Goal: Transaction & Acquisition: Purchase product/service

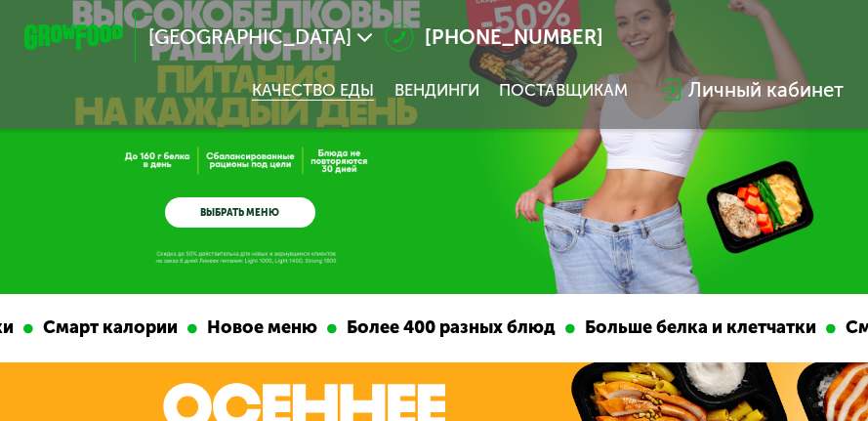
click at [317, 84] on link "Качество еды" at bounding box center [313, 90] width 122 height 20
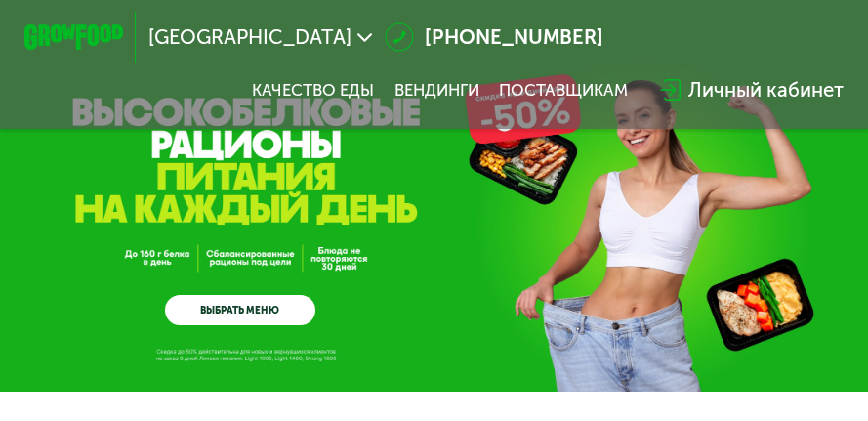
scroll to position [93, 0]
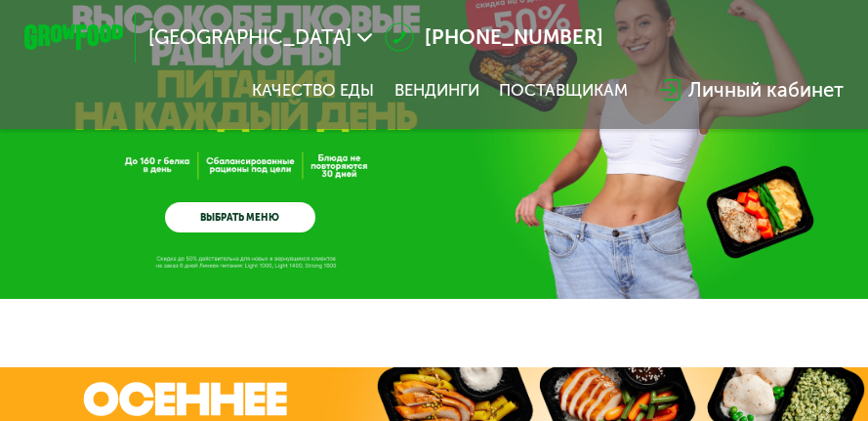
click at [259, 227] on link "ВЫБРАТЬ МЕНЮ" at bounding box center [240, 217] width 150 height 30
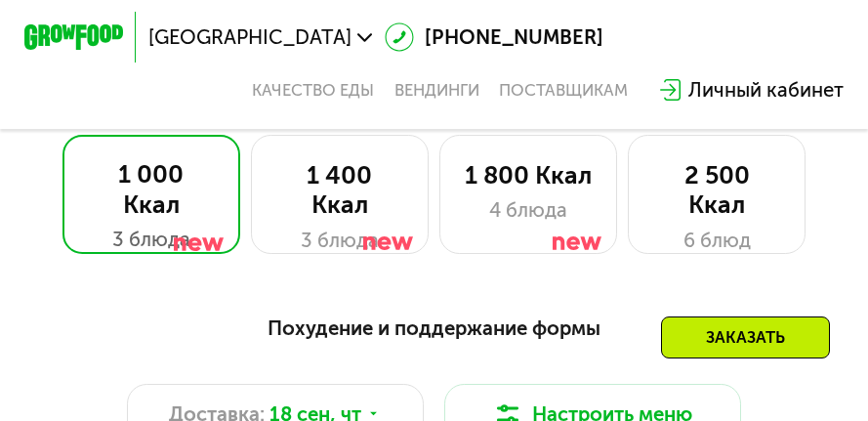
scroll to position [1312, 0]
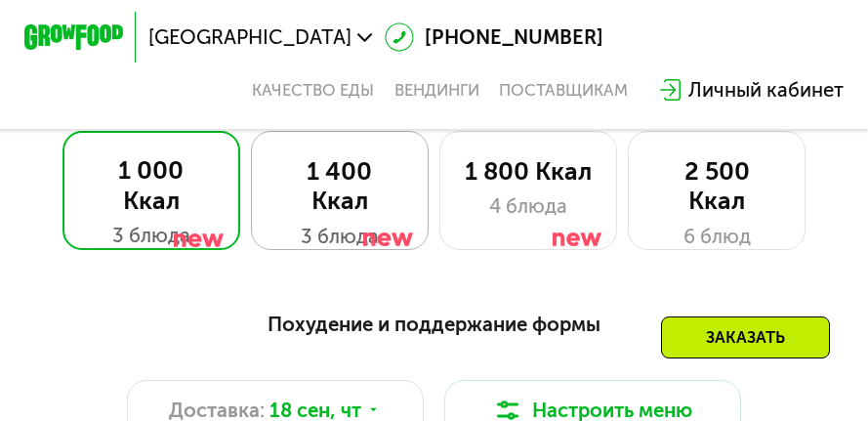
click at [328, 195] on div "1 400 Ккал" at bounding box center [339, 187] width 127 height 60
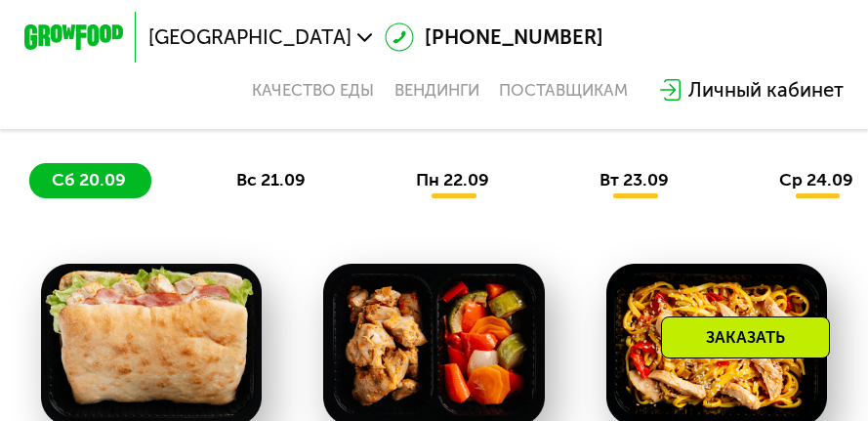
scroll to position [1605, 0]
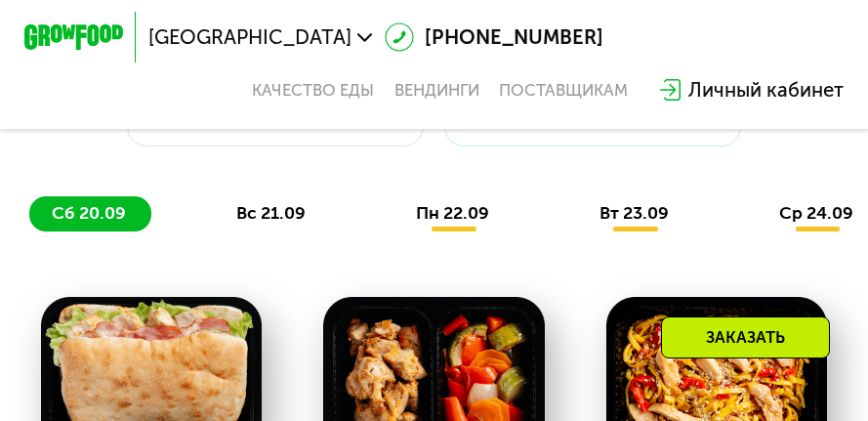
click at [647, 224] on span "вт 23.09" at bounding box center [634, 212] width 69 height 21
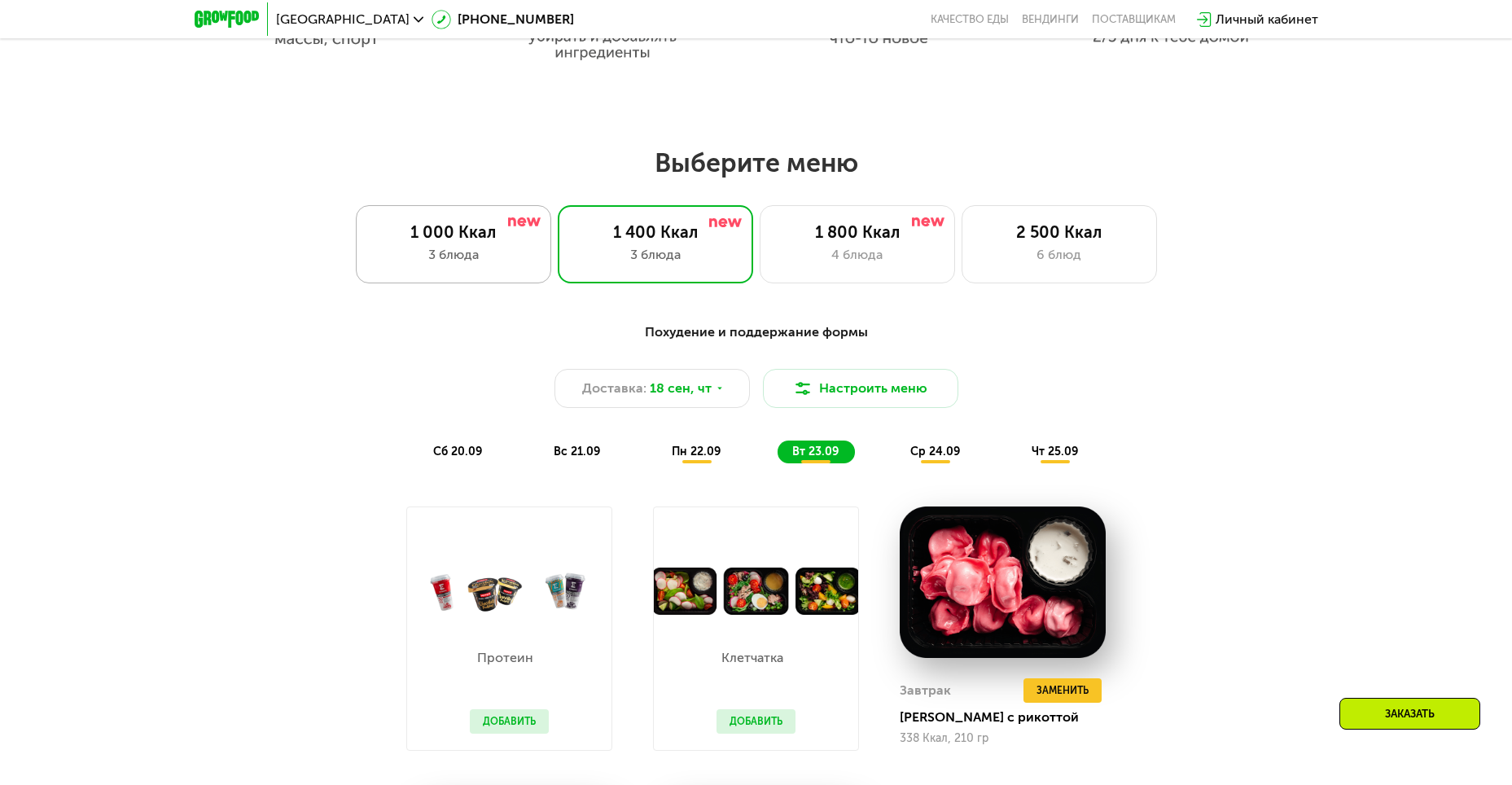
scroll to position [1176, 0]
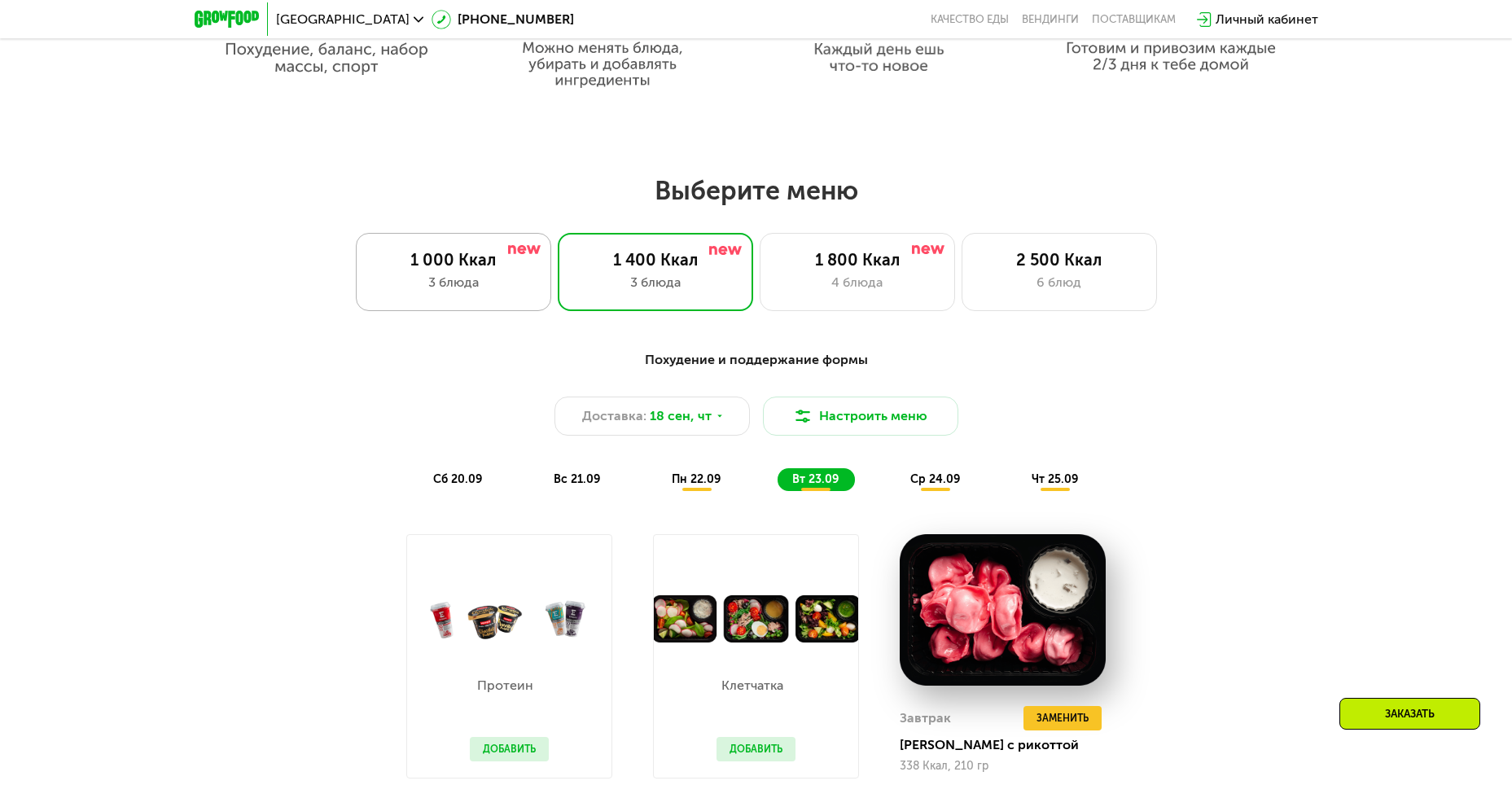
click at [452, 268] on div "1 000 Ккал" at bounding box center [453, 259] width 161 height 19
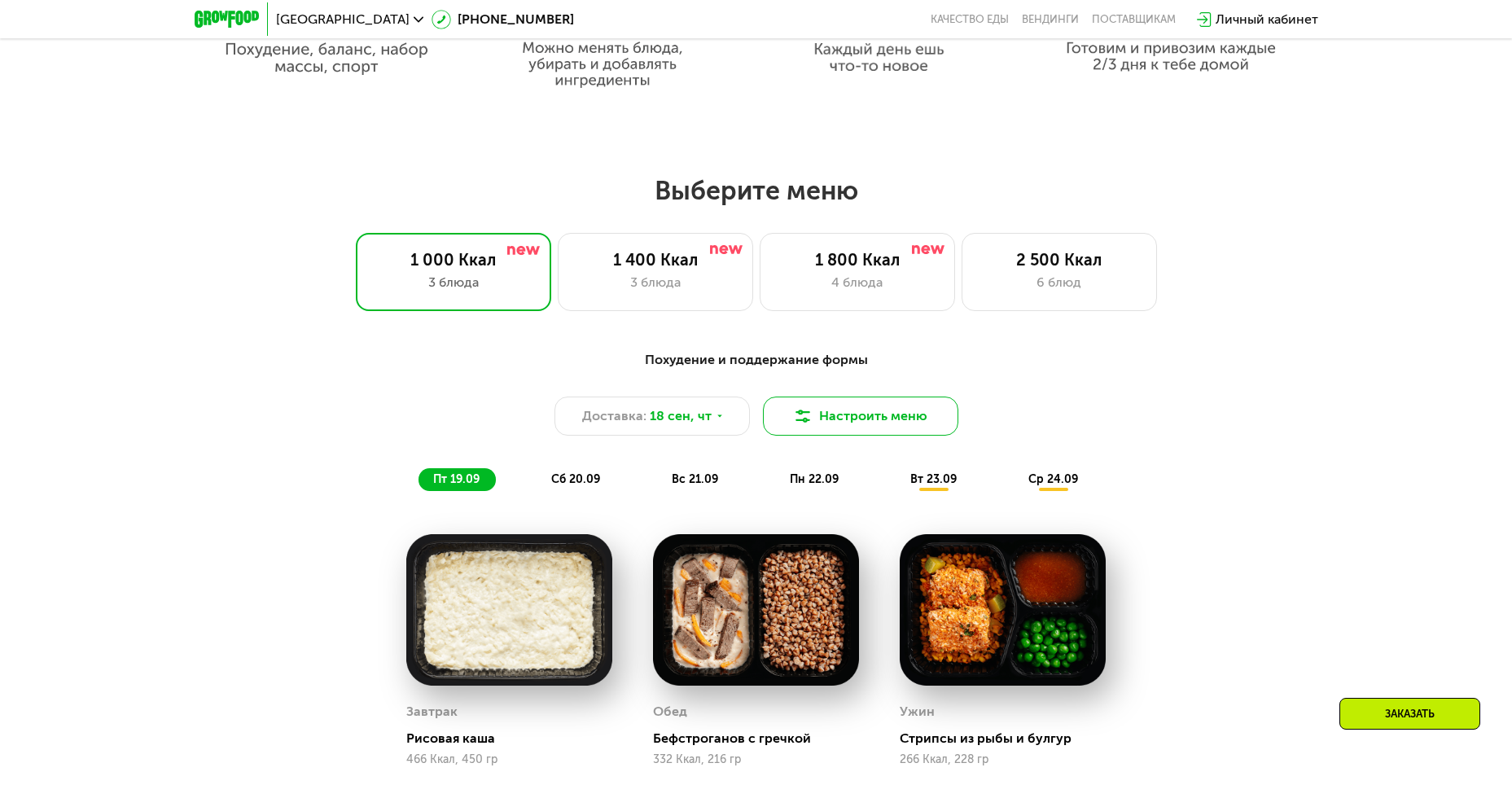
click at [736, 350] on img at bounding box center [802, 415] width 19 height 19
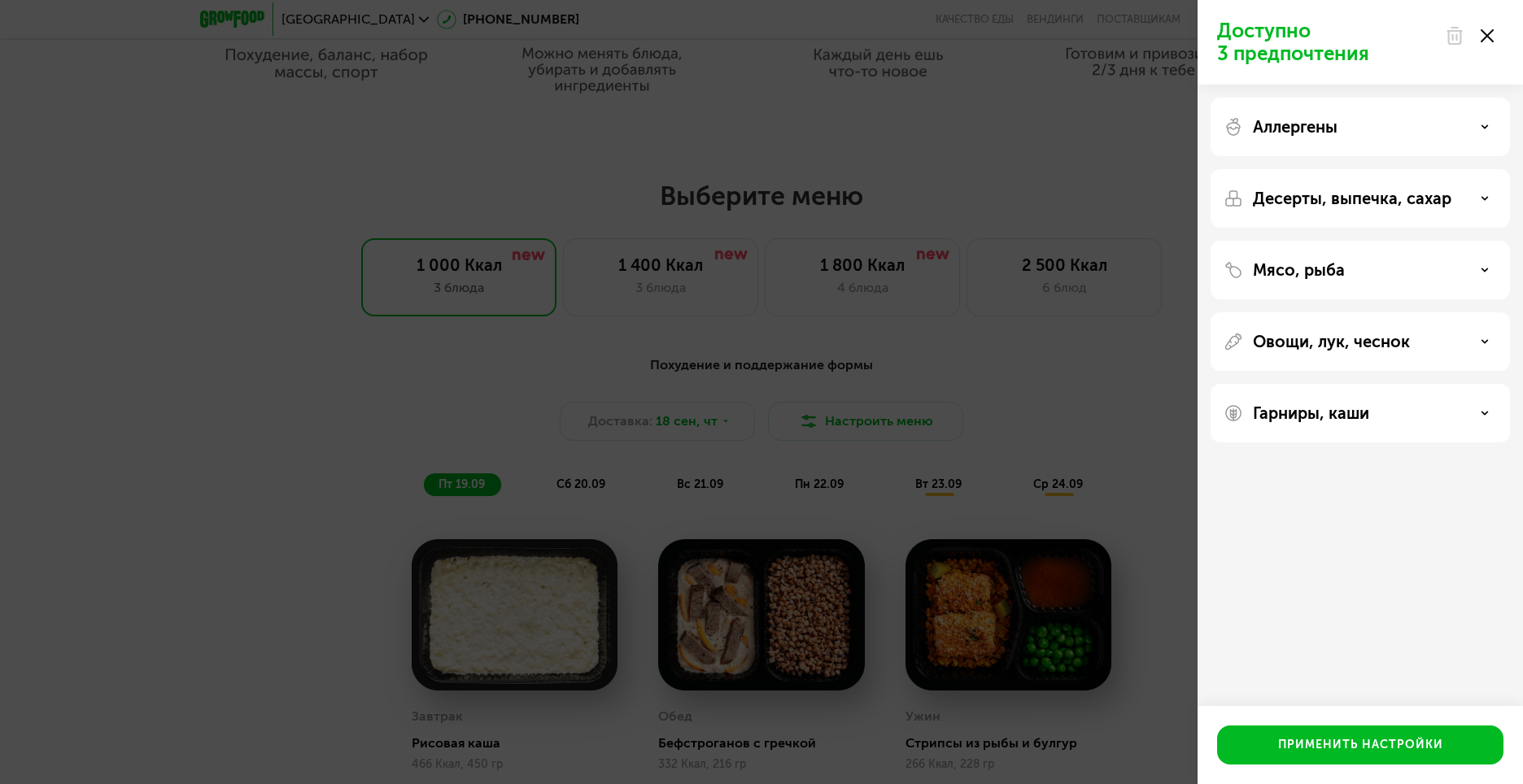
click at [570, 350] on div "Доступно 3 предпочтения Аллергены Десерты, выпечка, сахар Мясо, рыба Овощи, лук…" at bounding box center [762, 392] width 1523 height 784
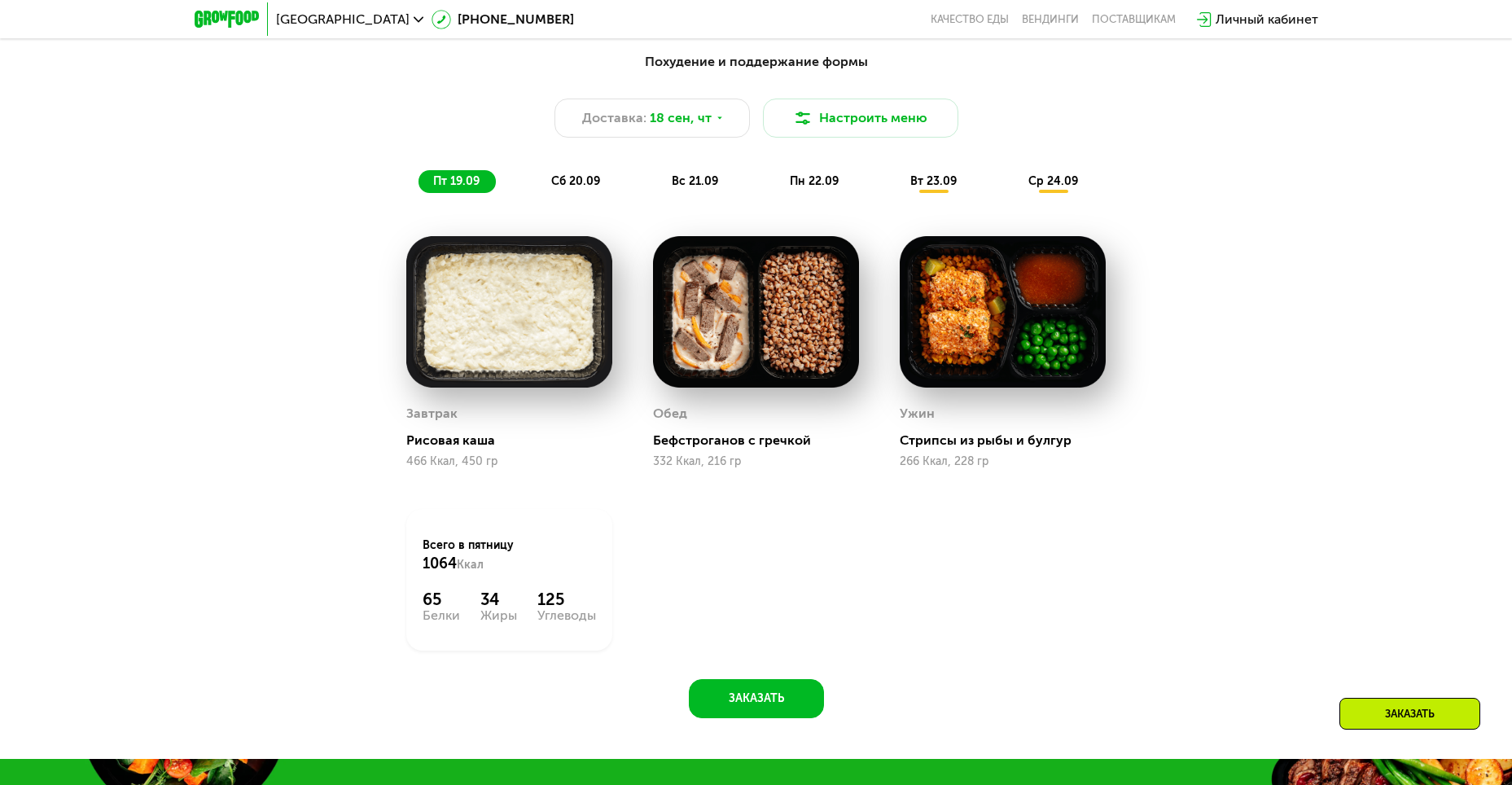
scroll to position [1421, 0]
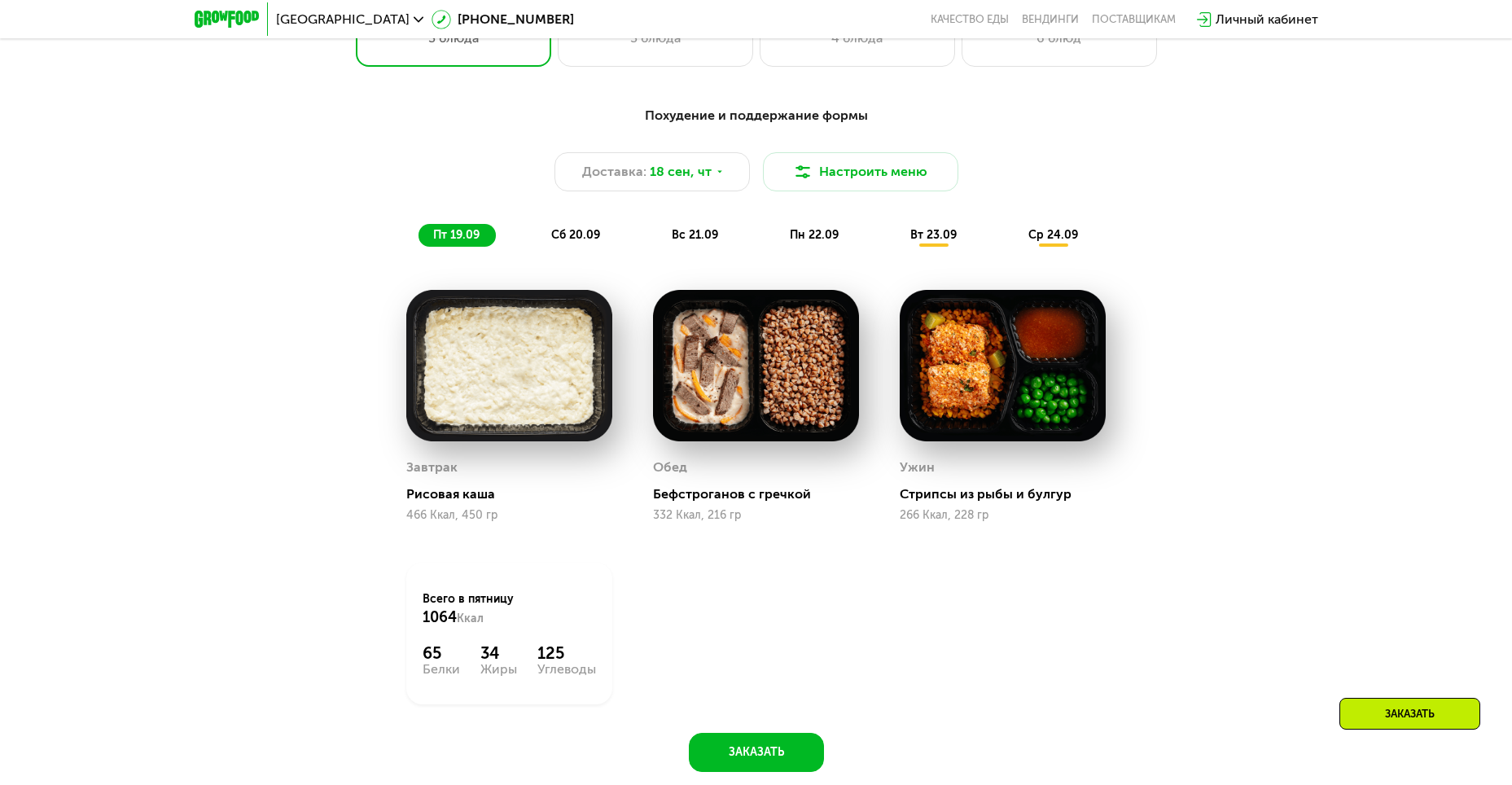
click at [736, 350] on img at bounding box center [756, 366] width 206 height 152
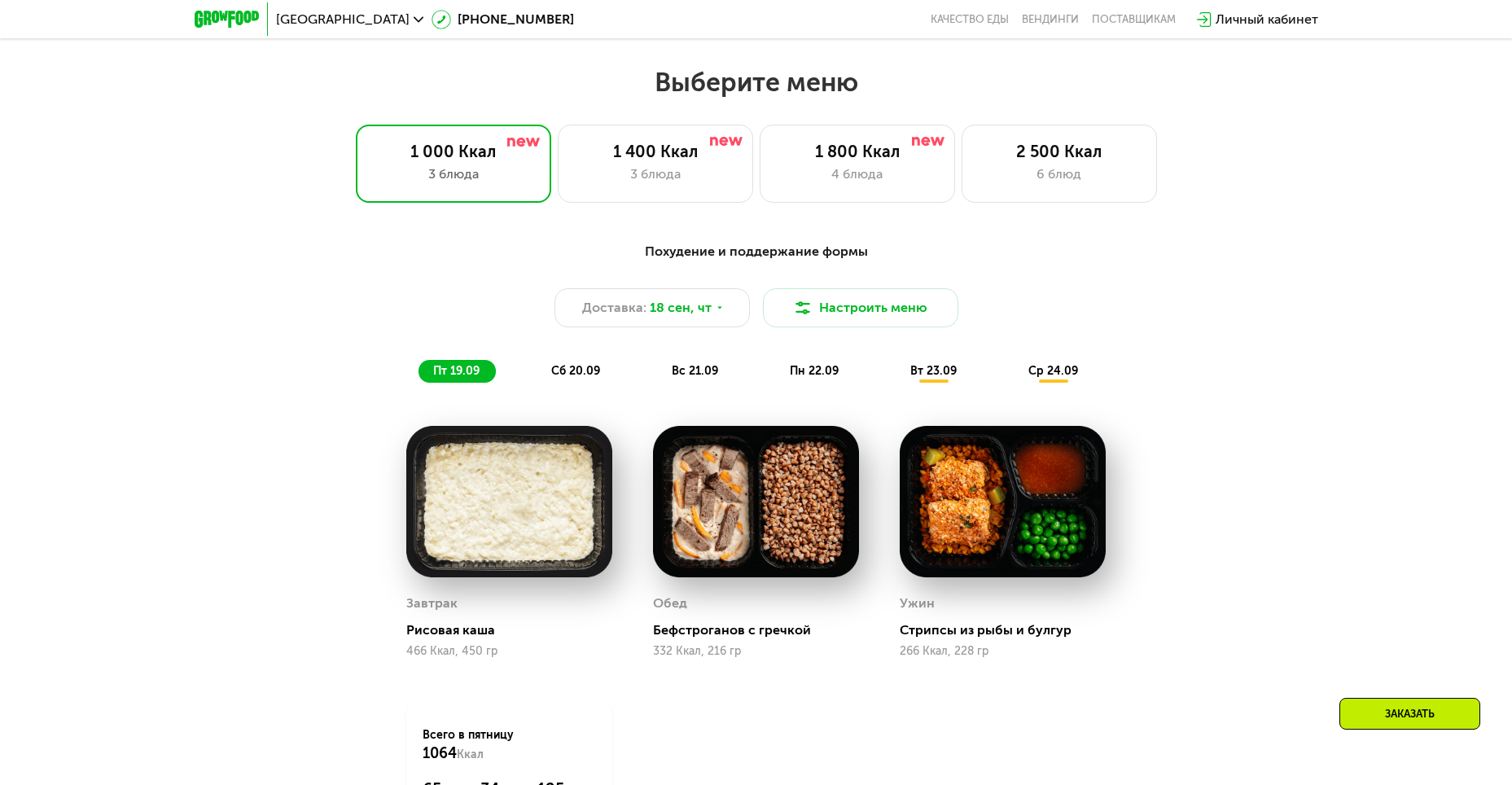
scroll to position [1258, 0]
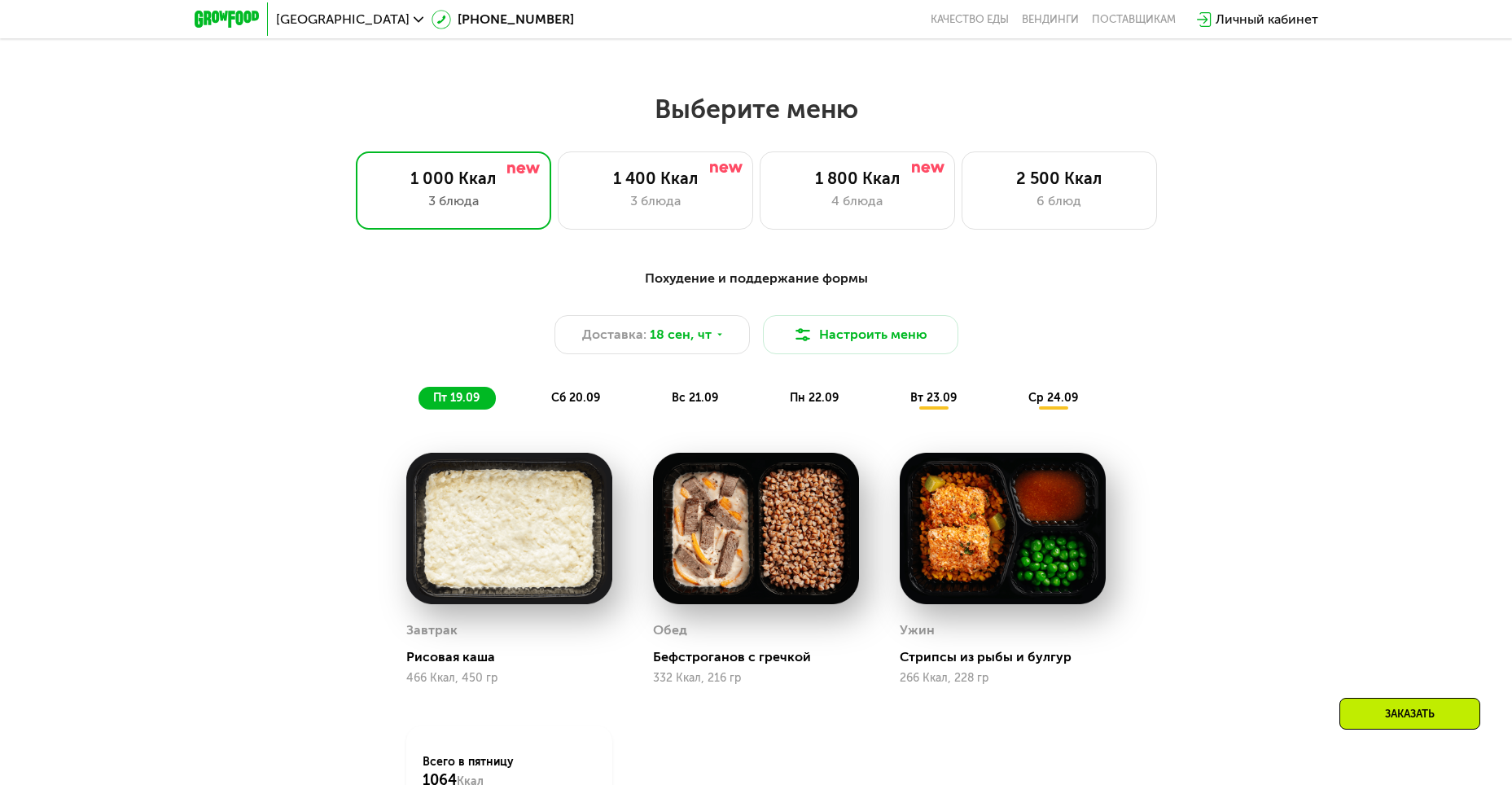
click at [581, 350] on span "сб 20.09" at bounding box center [575, 398] width 49 height 14
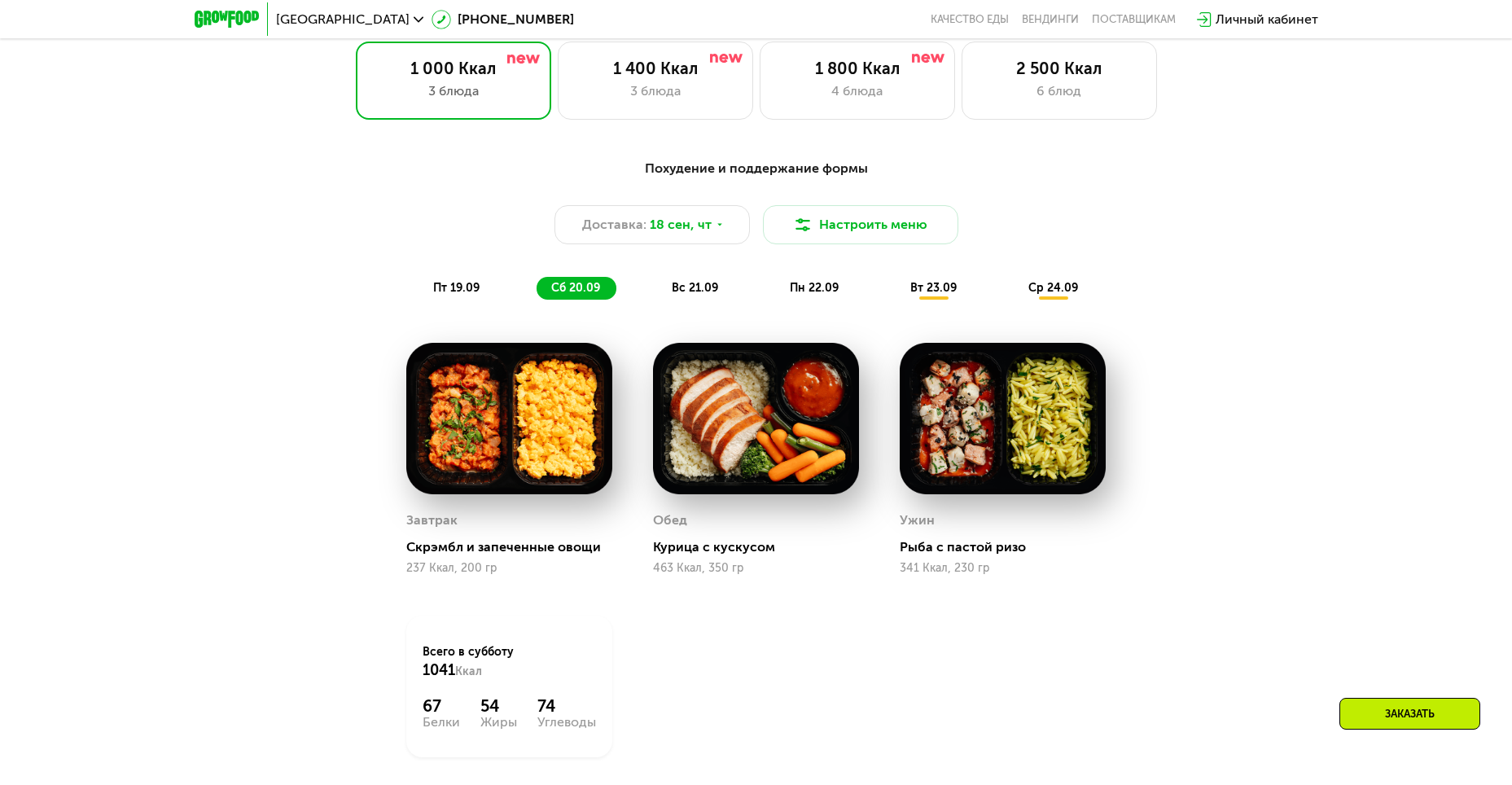
scroll to position [1339, 0]
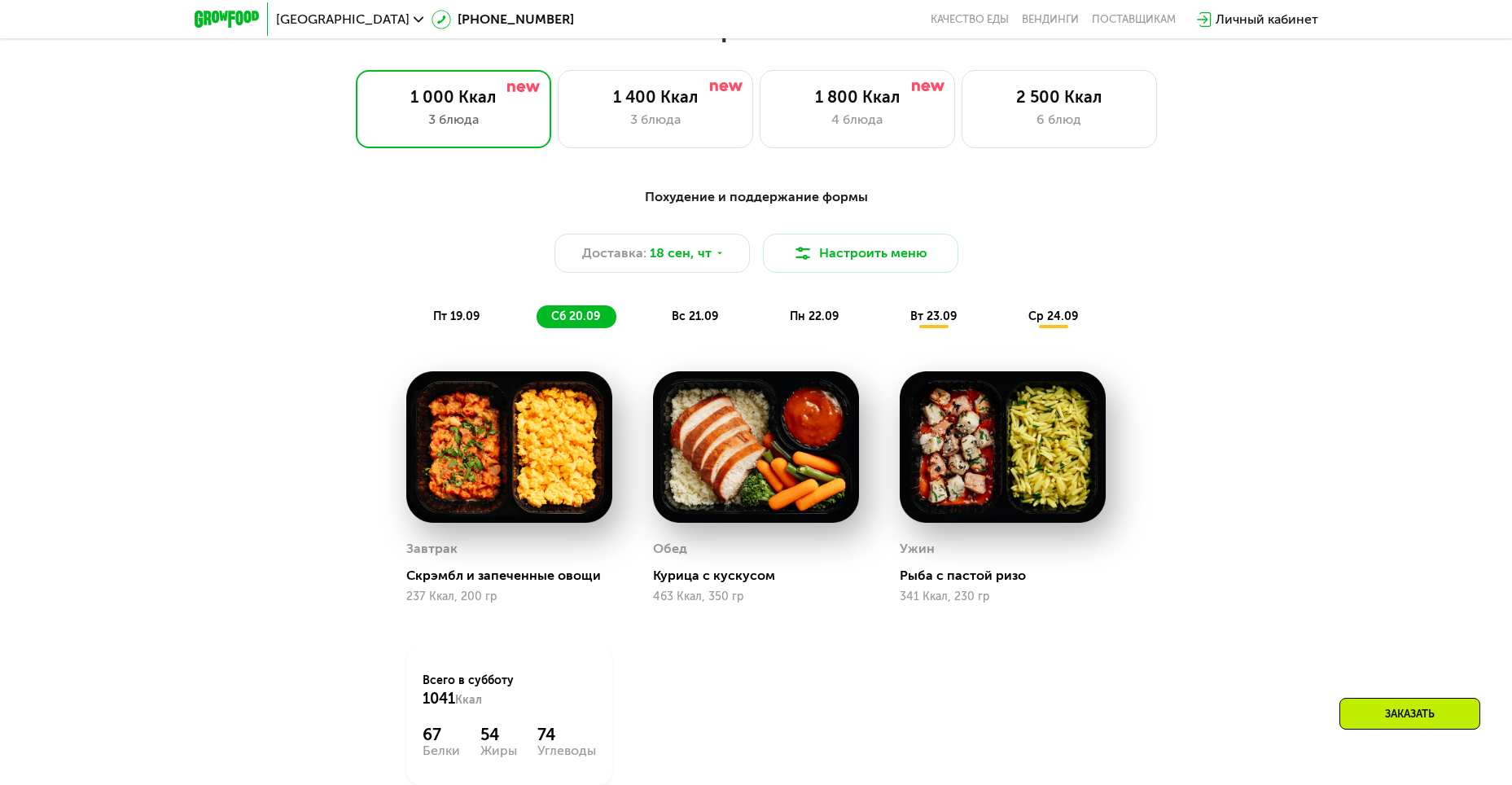
click at [701, 320] on span "вс 21.09" at bounding box center [696, 316] width 47 height 14
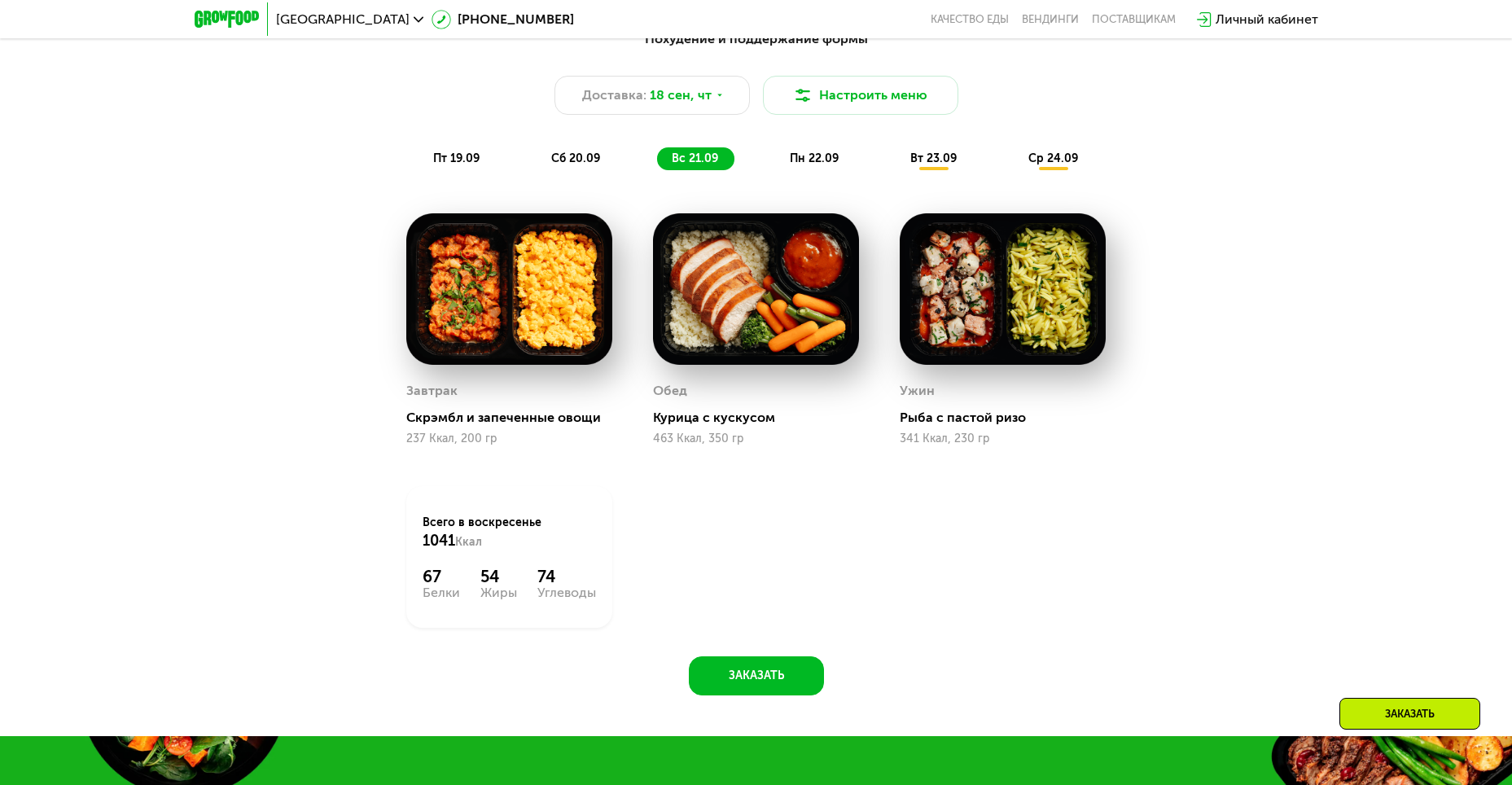
scroll to position [1502, 0]
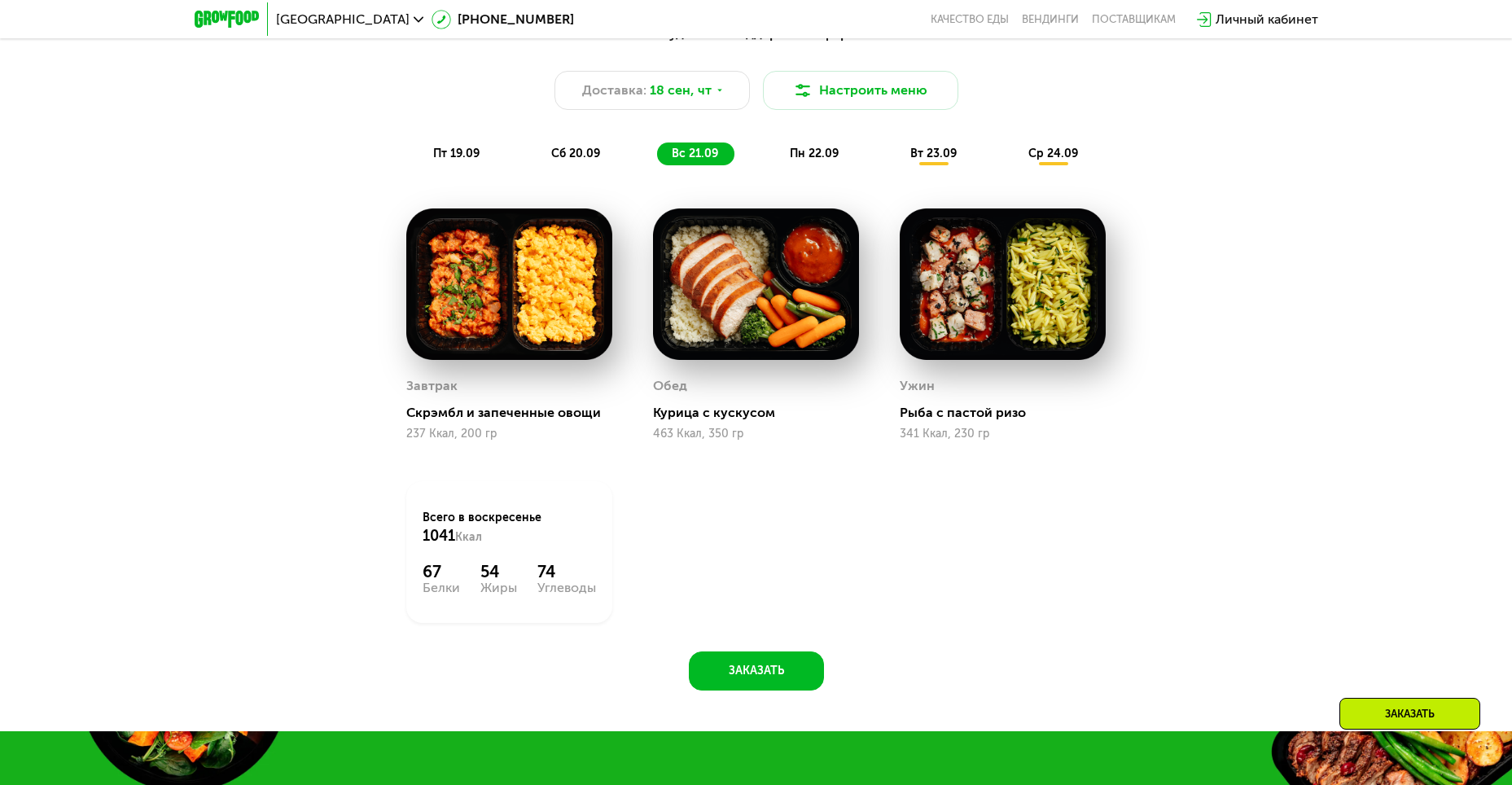
click at [697, 156] on span "вс 21.09" at bounding box center [696, 153] width 47 height 14
click at [736, 157] on span "пн 22.09" at bounding box center [814, 153] width 49 height 14
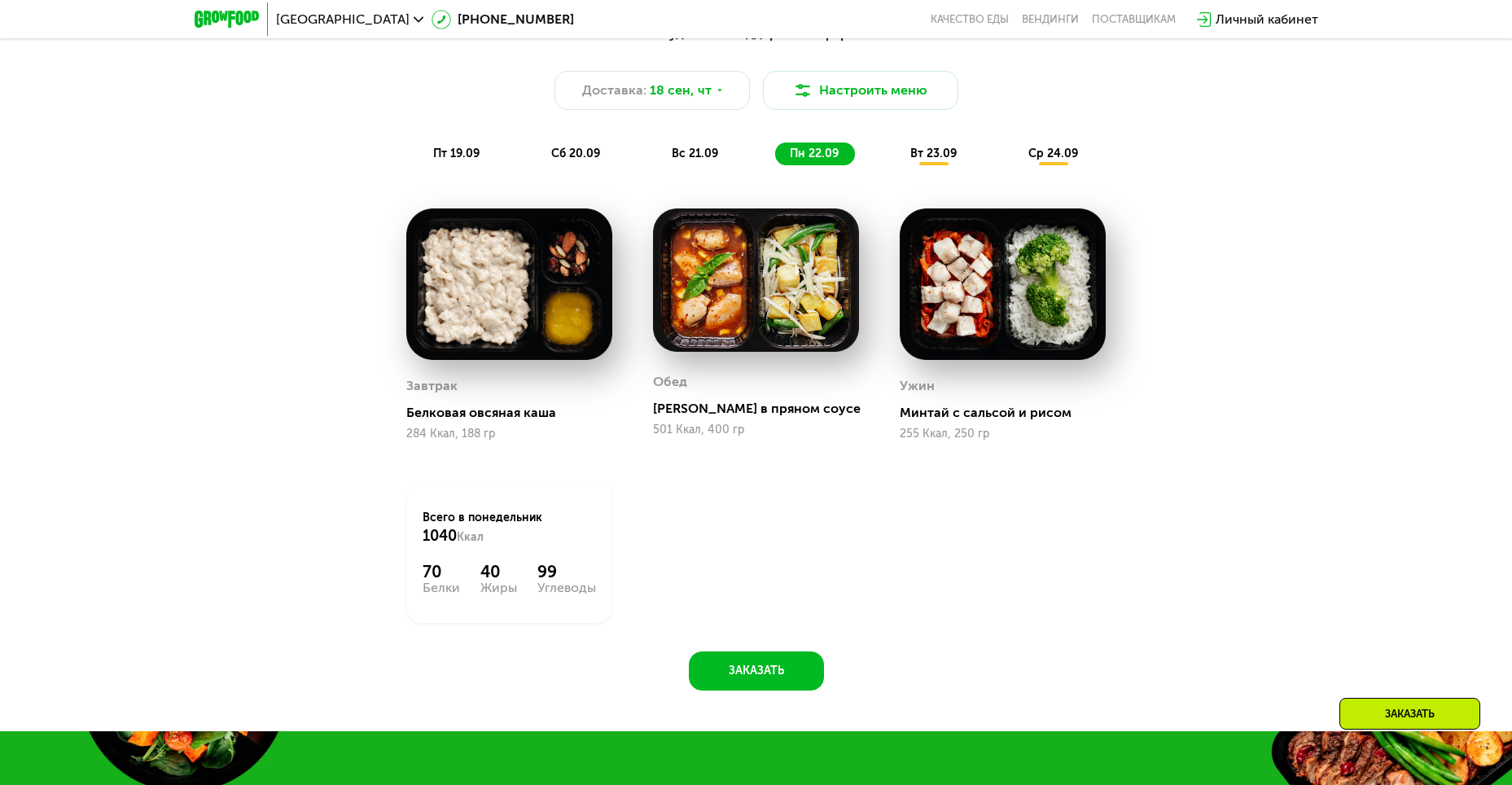
scroll to position [1421, 0]
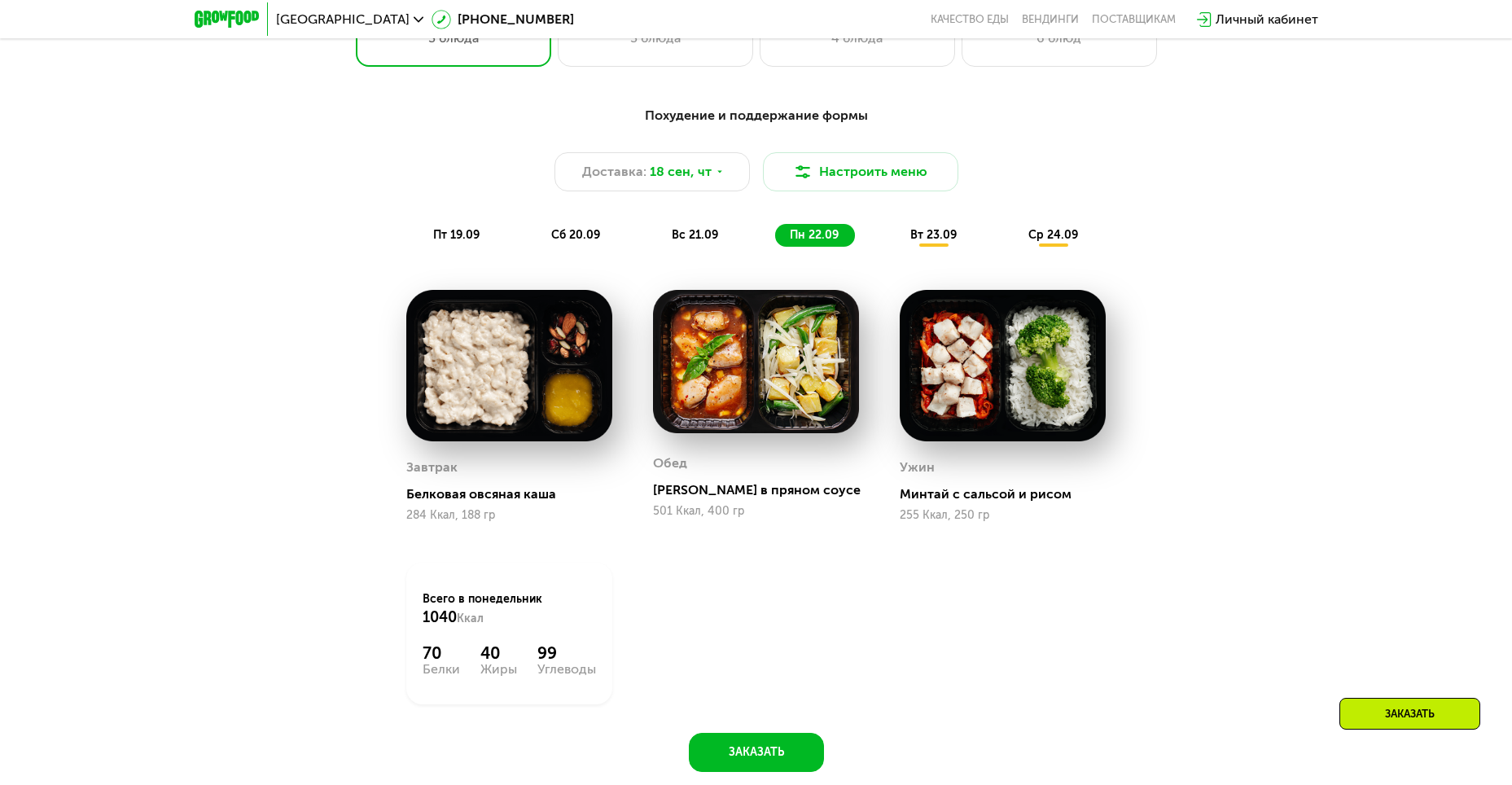
click at [736, 242] on span "вт 23.09" at bounding box center [934, 234] width 47 height 14
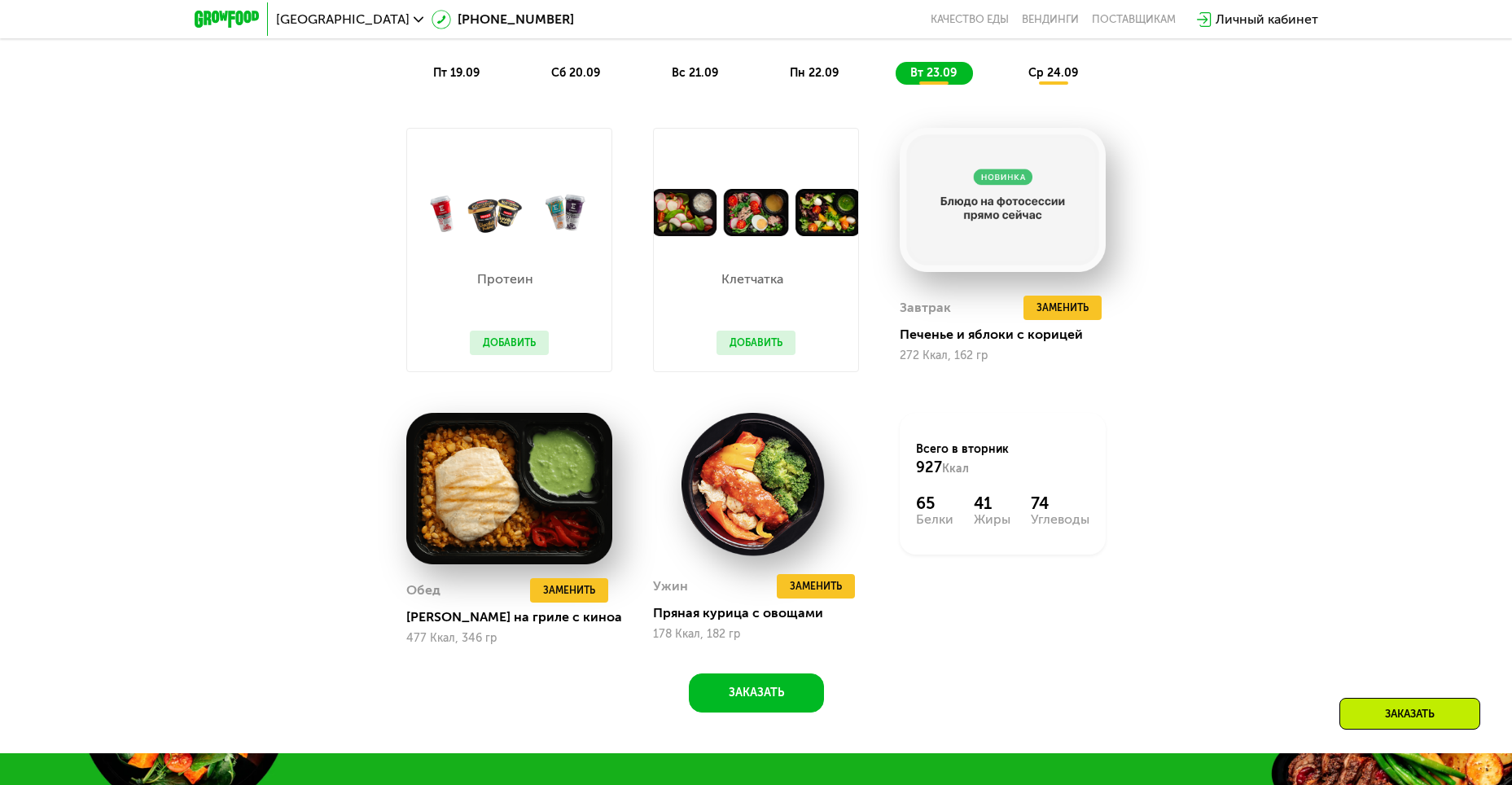
scroll to position [1583, 0]
click at [736, 239] on div "Похудение и поддержание формы Доставка: 18 сен, чт Настроить меню пт 19.09 сб 2…" at bounding box center [756, 336] width 1512 height 833
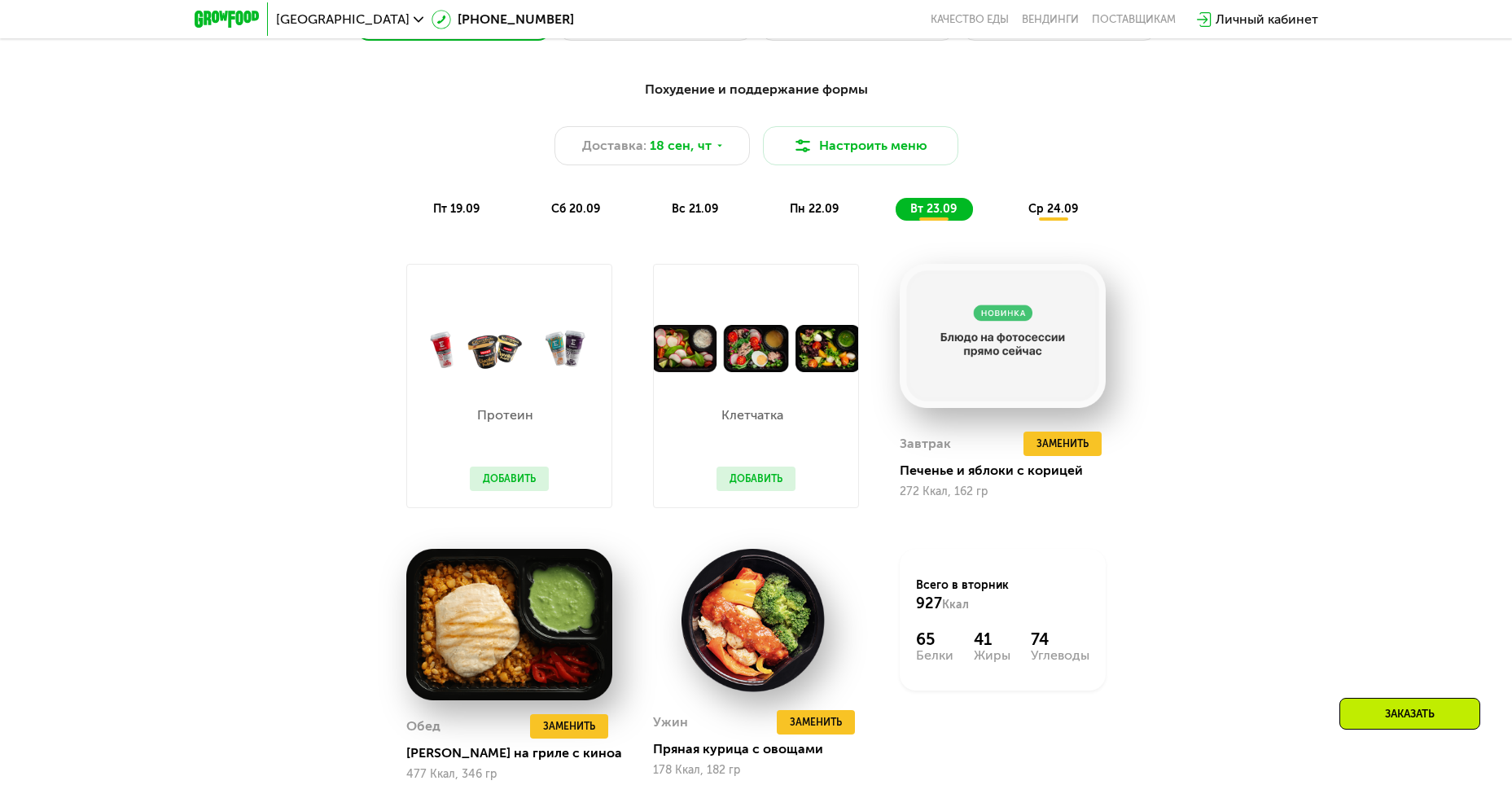
scroll to position [1421, 0]
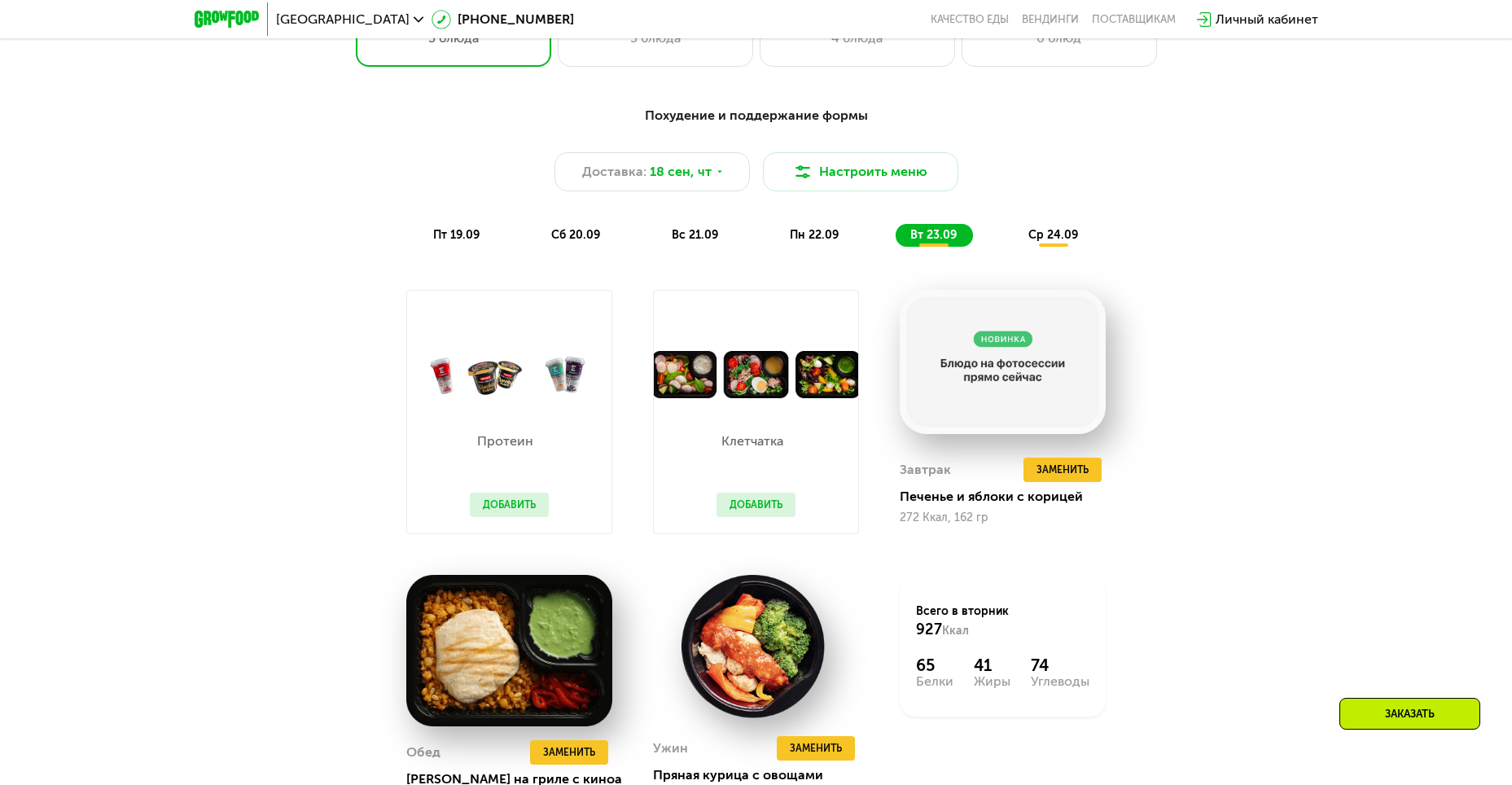
click at [736, 242] on span "ср 24.09" at bounding box center [1053, 234] width 50 height 14
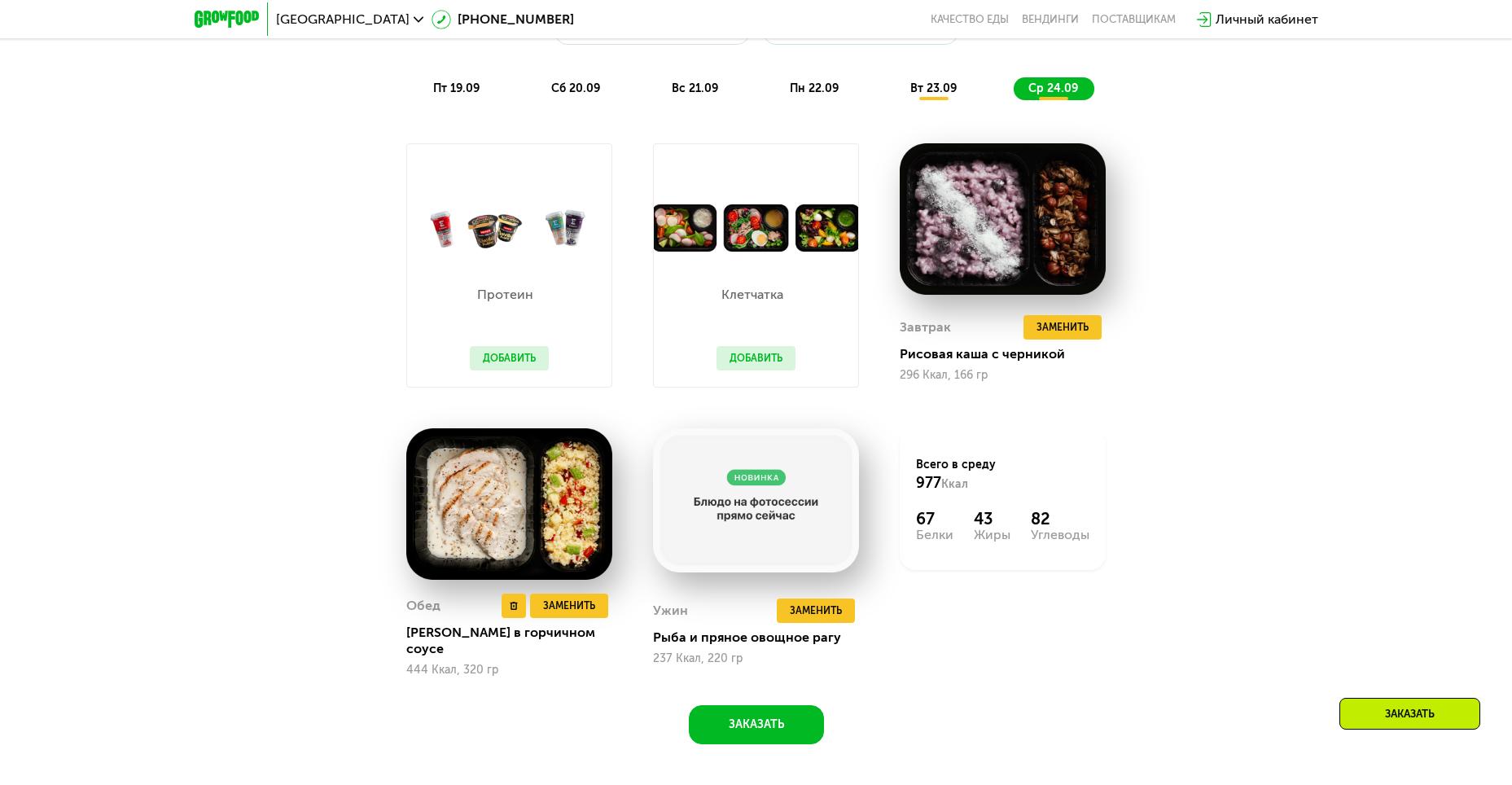
scroll to position [1583, 0]
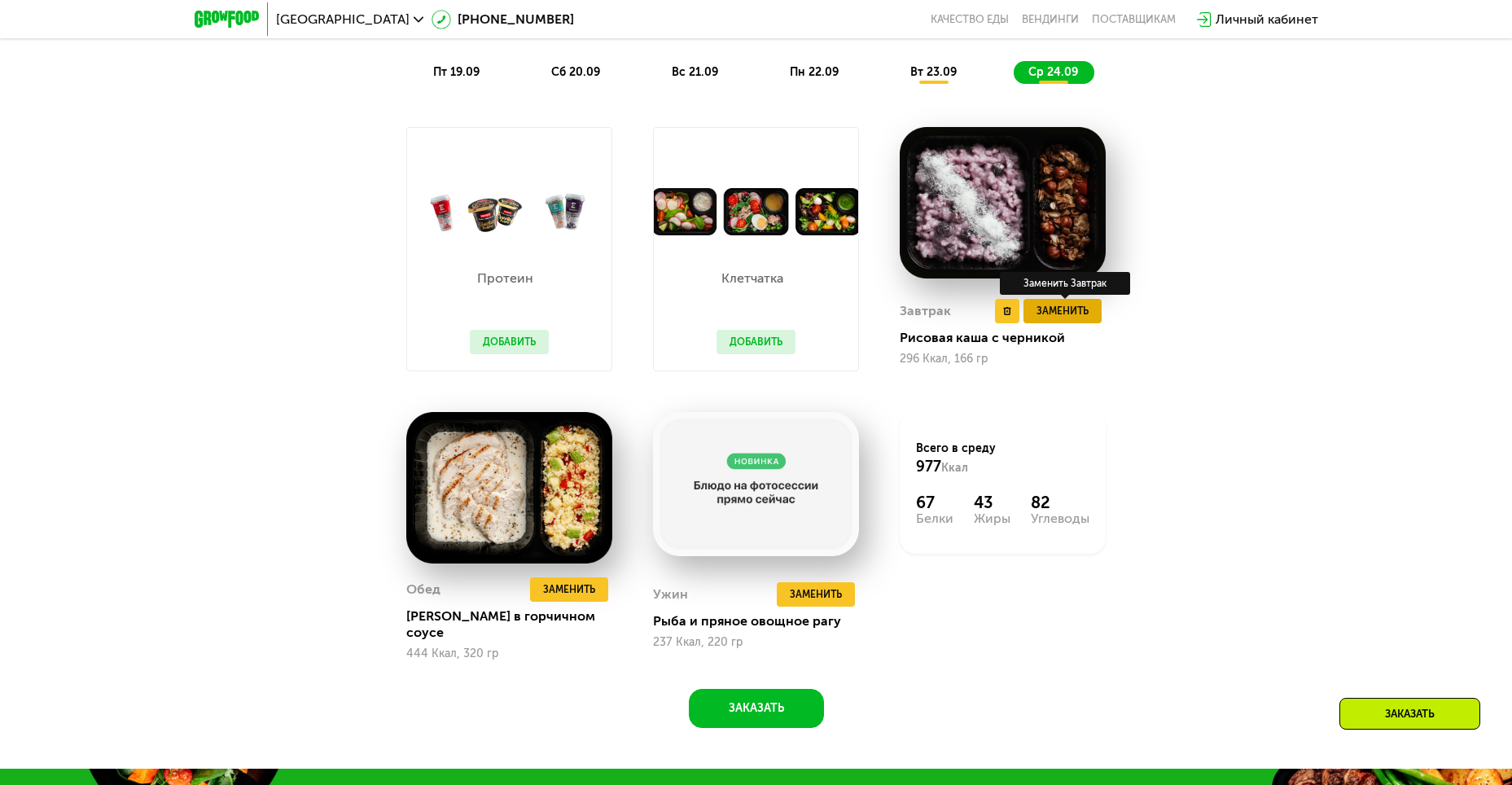
click at [736, 320] on span "Заменить" at bounding box center [1062, 311] width 52 height 17
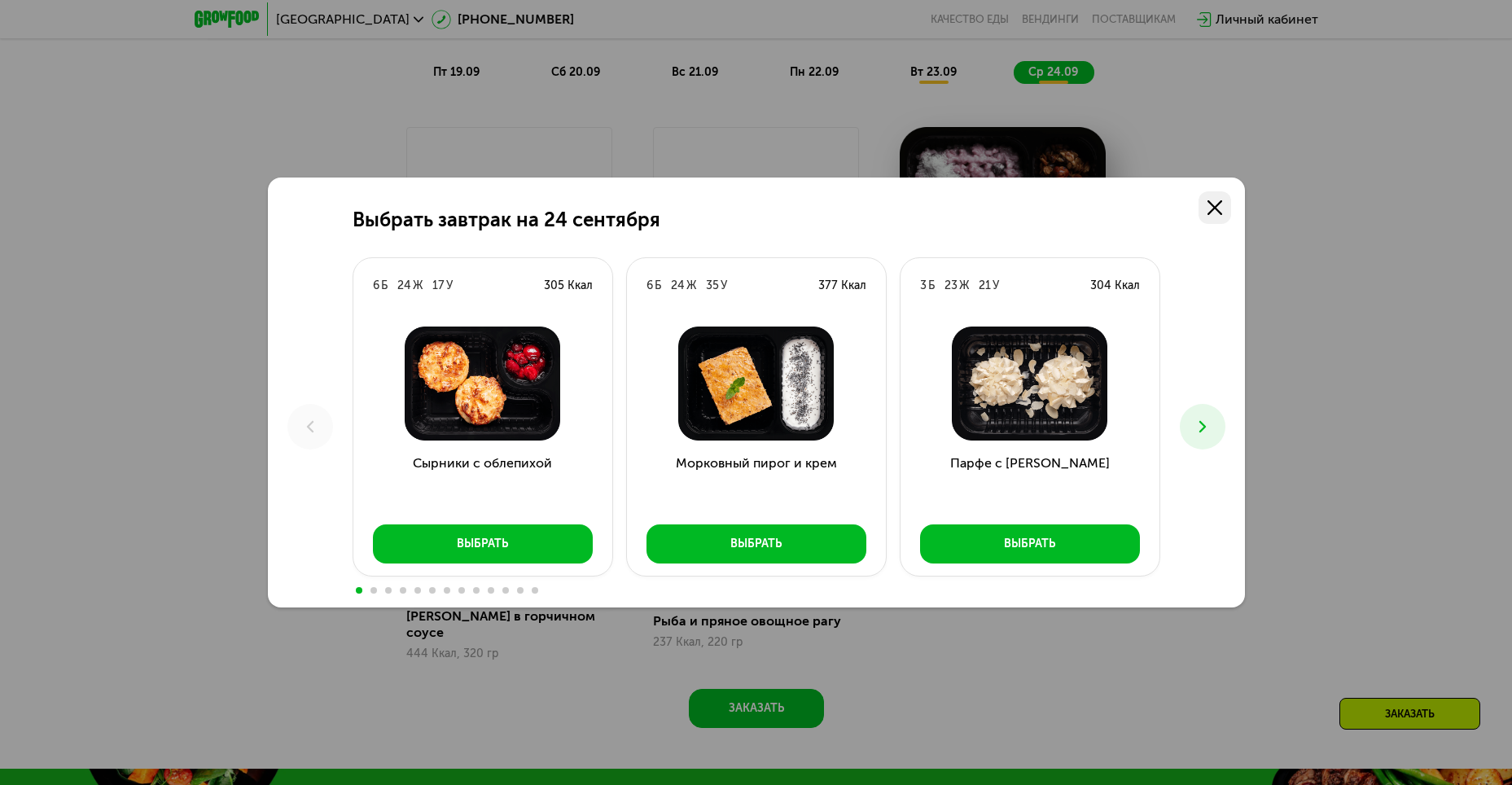
click at [736, 209] on use at bounding box center [1215, 208] width 15 height 15
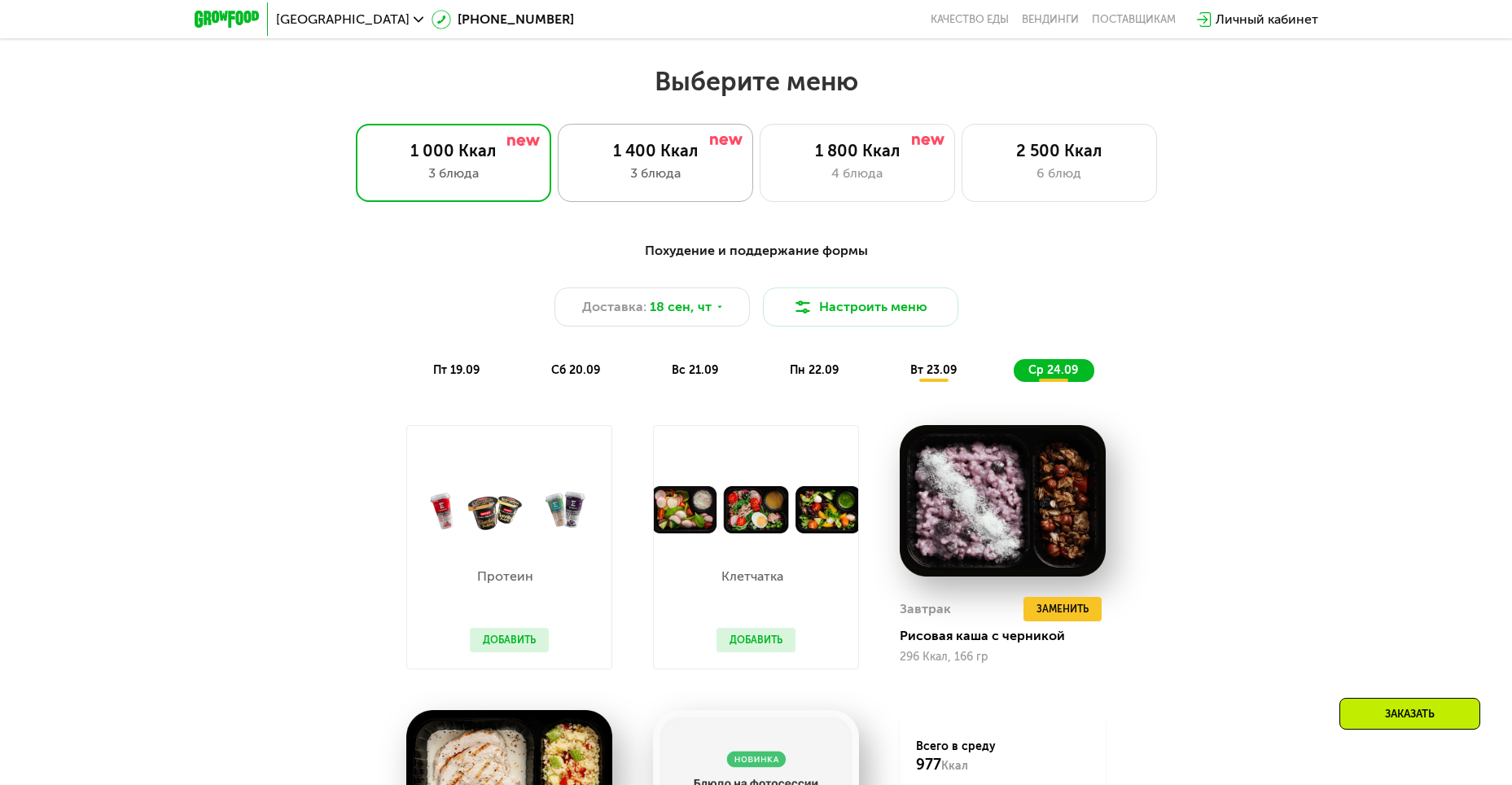
scroll to position [1258, 0]
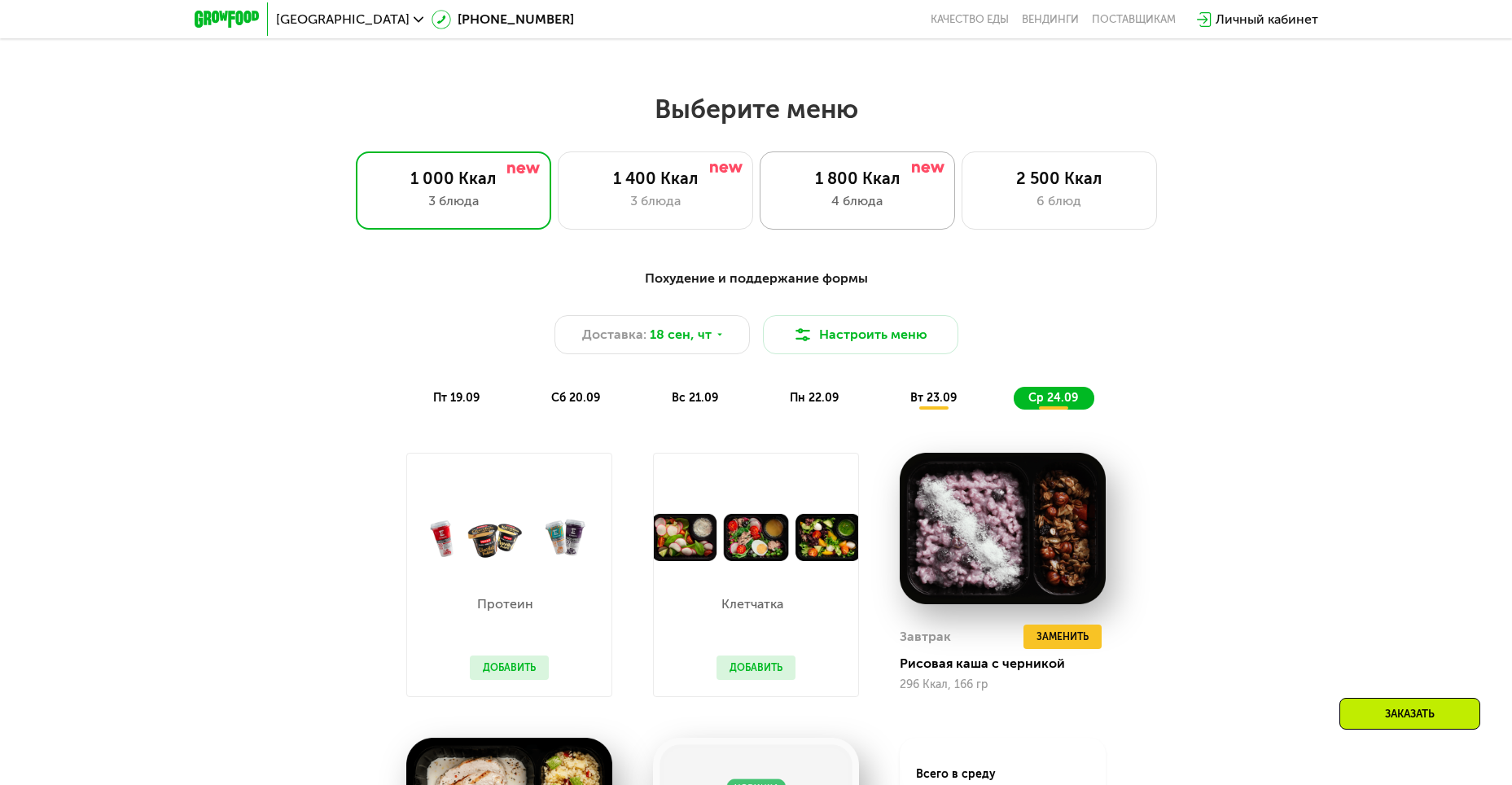
click at [736, 187] on div "1 800 Ккал" at bounding box center [857, 178] width 161 height 19
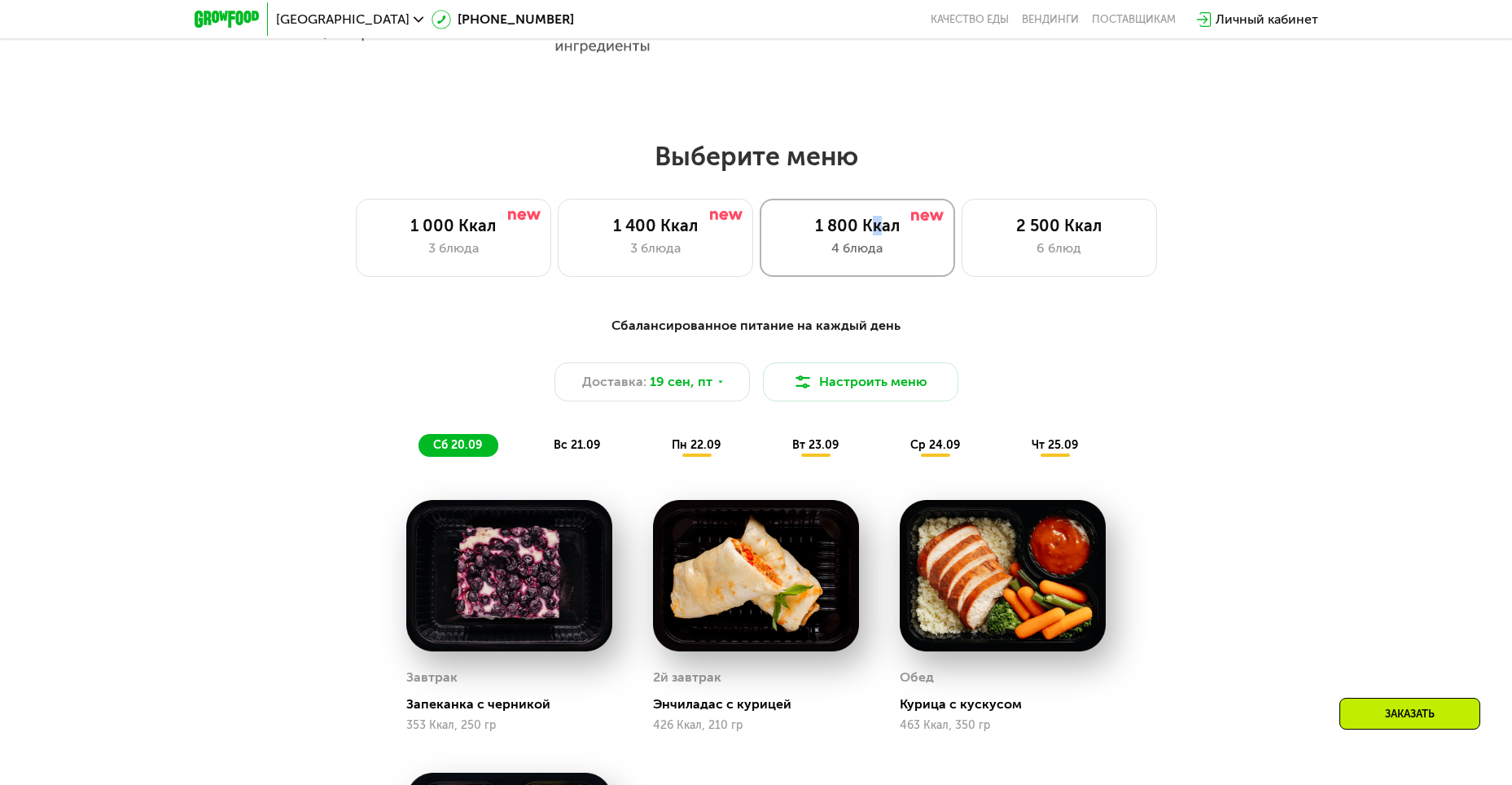
scroll to position [1176, 0]
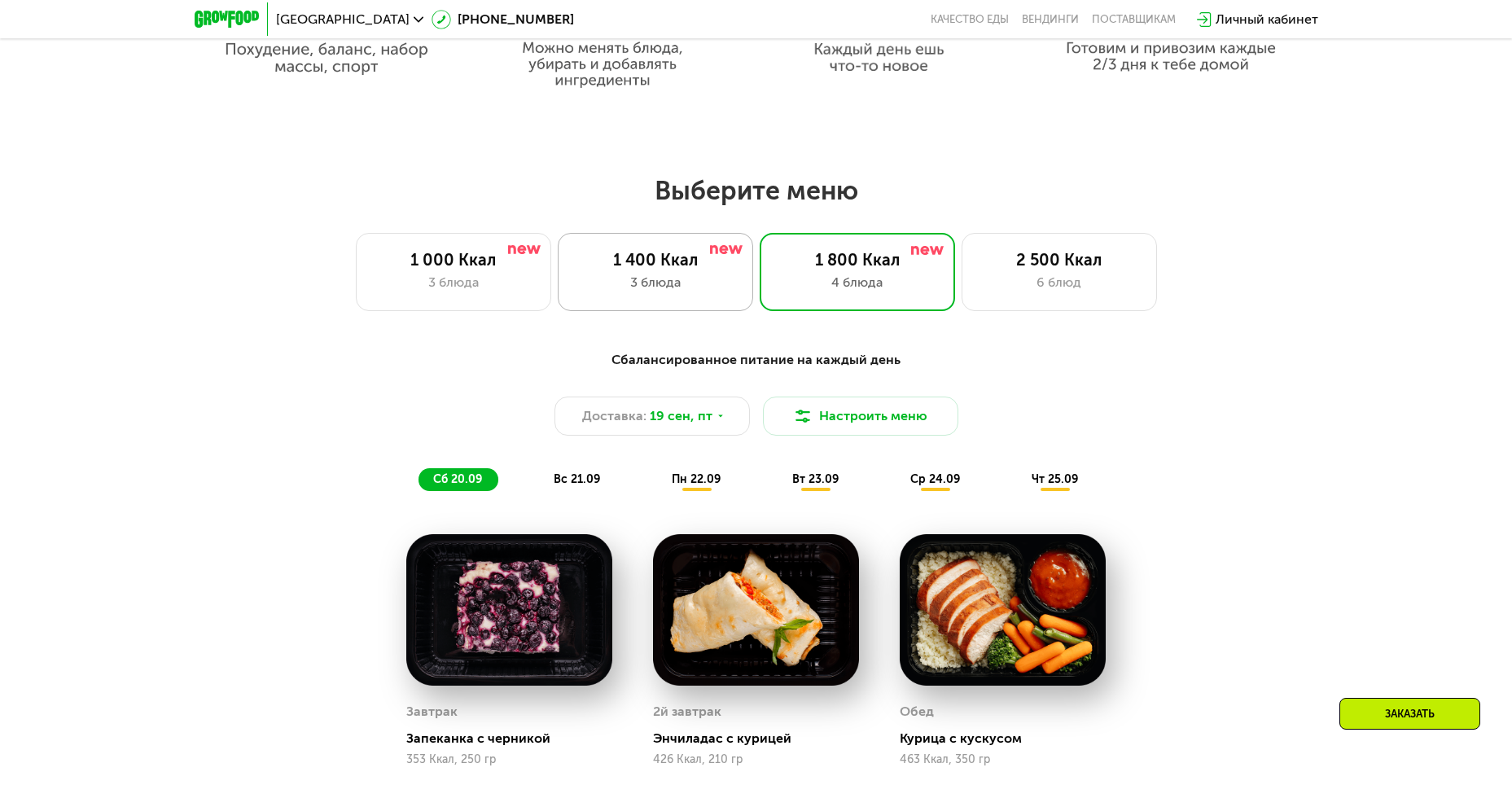
click at [684, 278] on div "3 блюда" at bounding box center [655, 282] width 161 height 19
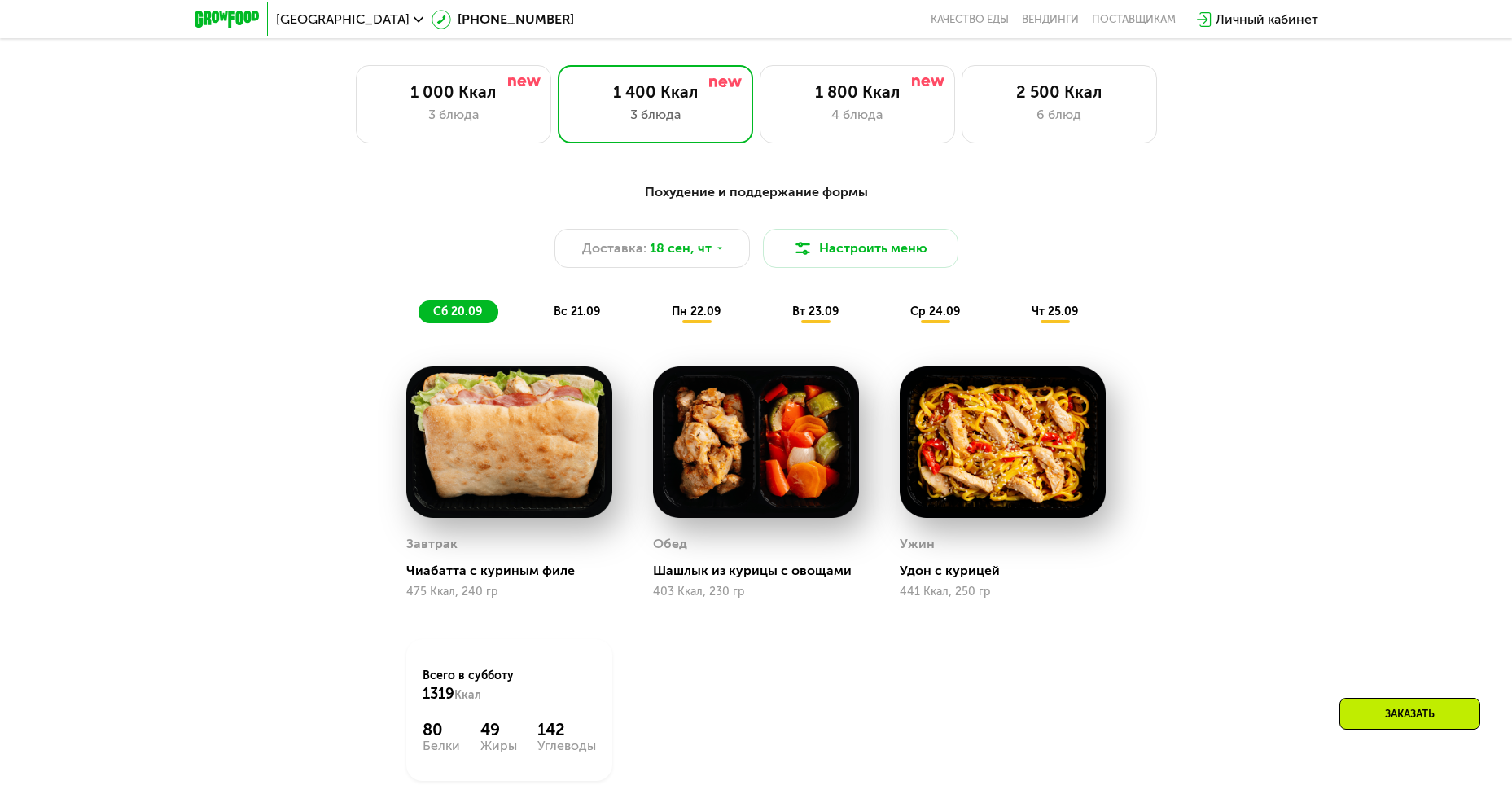
scroll to position [1339, 0]
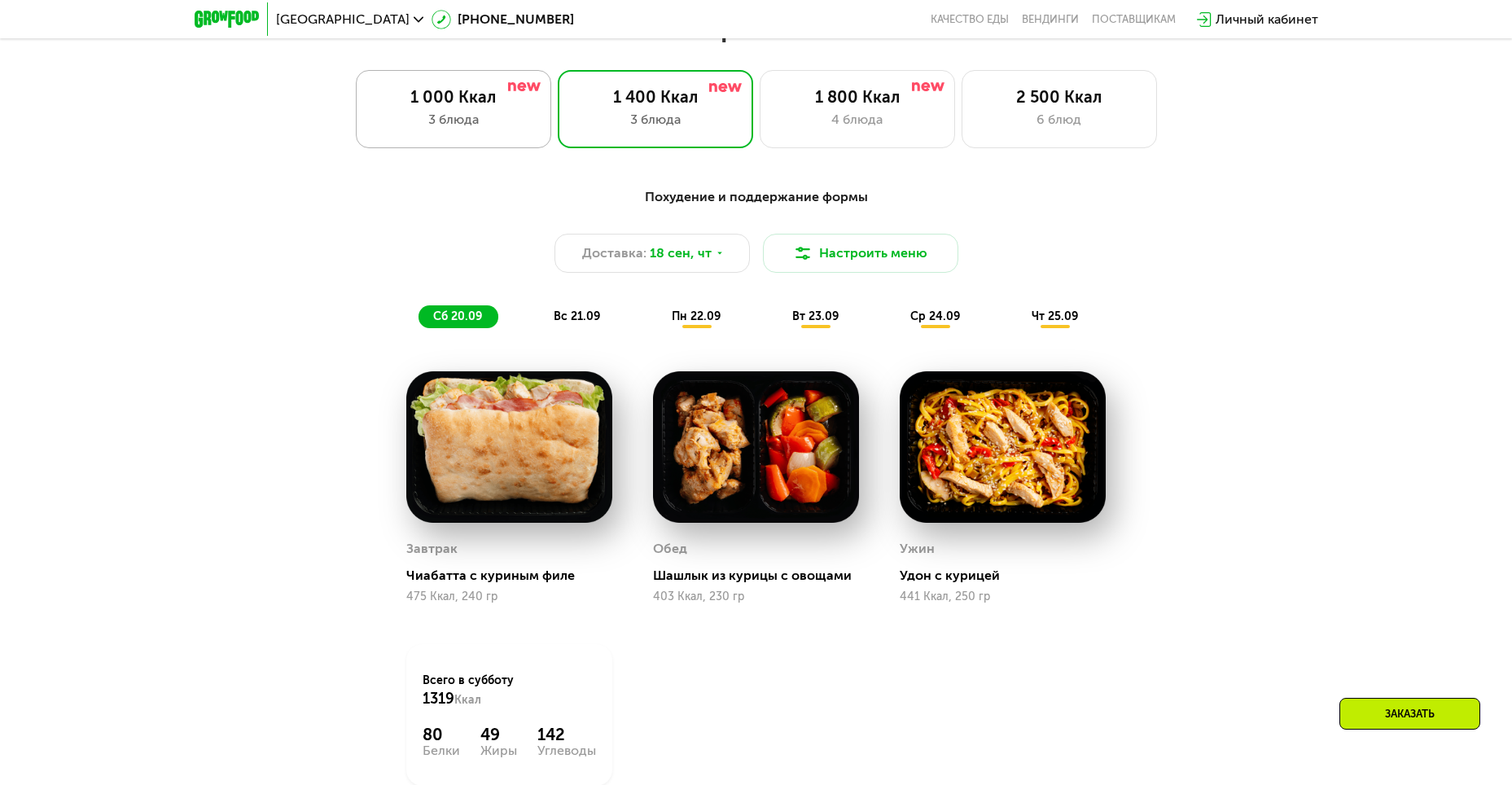
click at [485, 128] on div "3 блюда" at bounding box center [453, 119] width 161 height 19
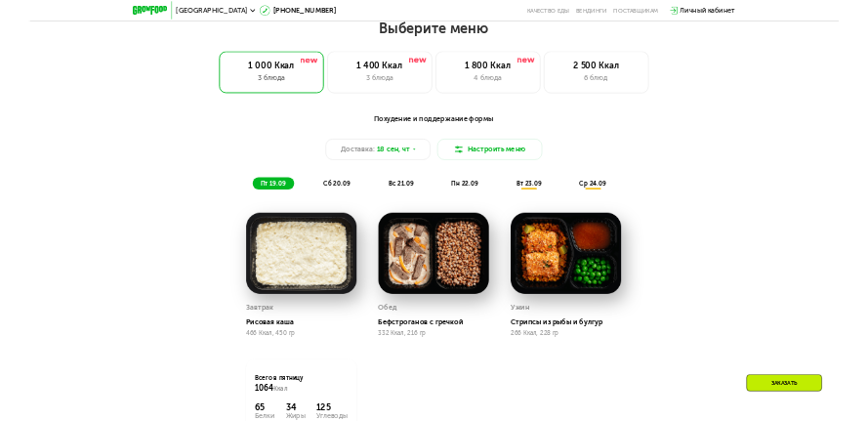
scroll to position [1703, 0]
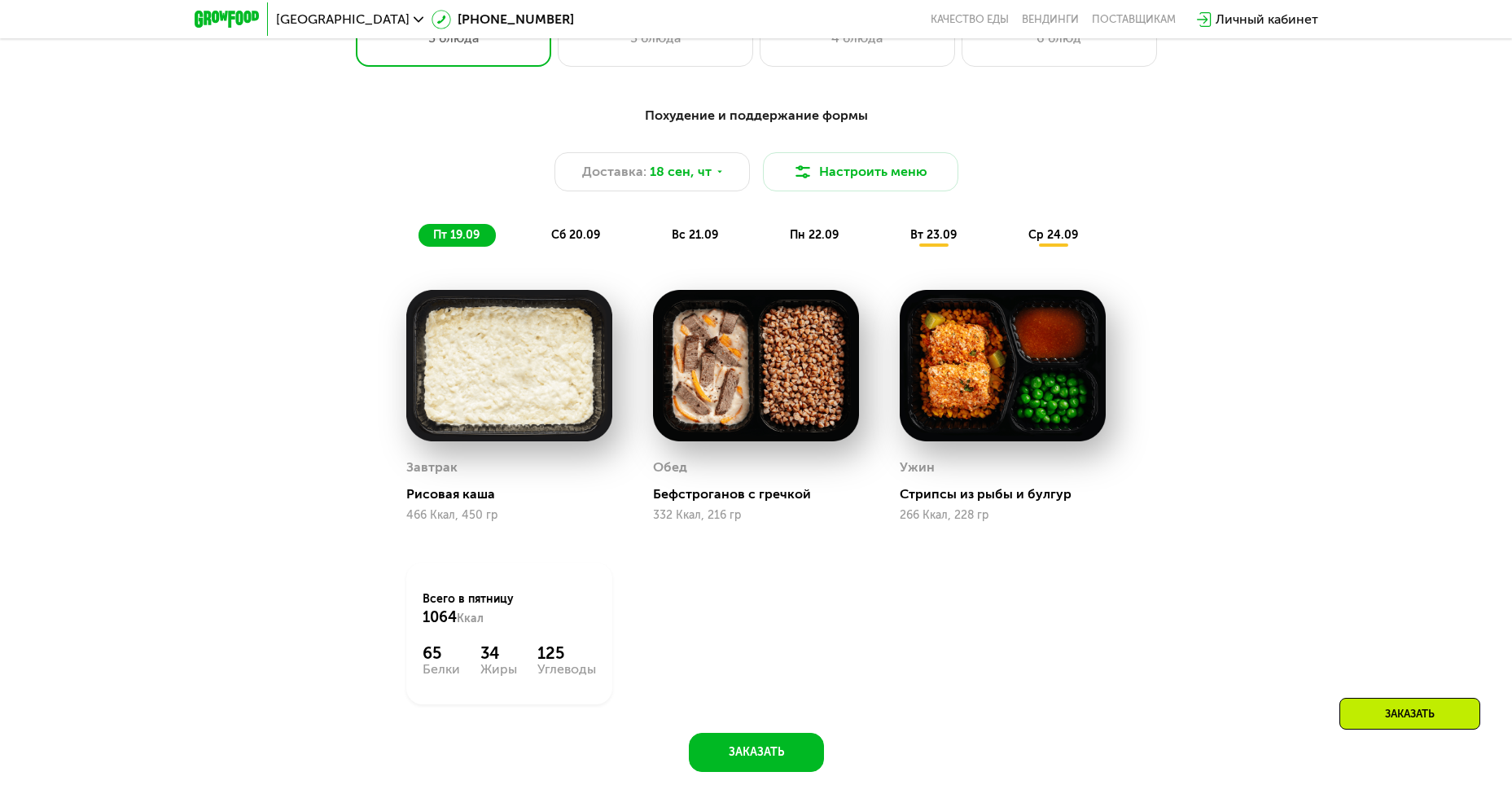
click at [735, 350] on img at bounding box center [756, 366] width 206 height 152
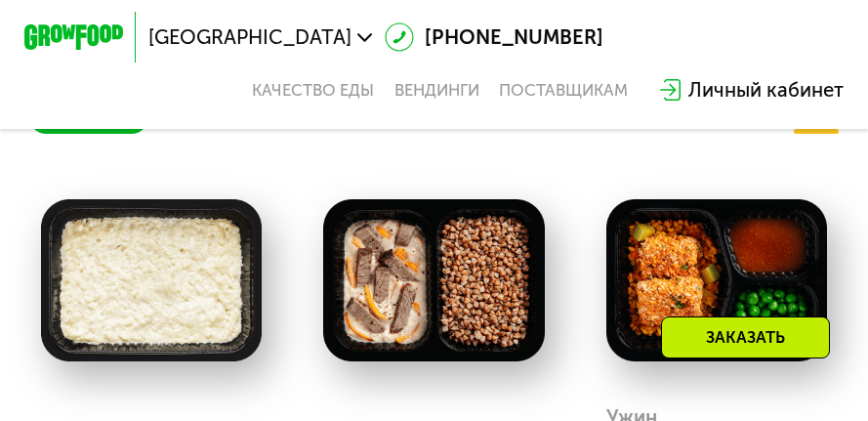
scroll to position [1865, 0]
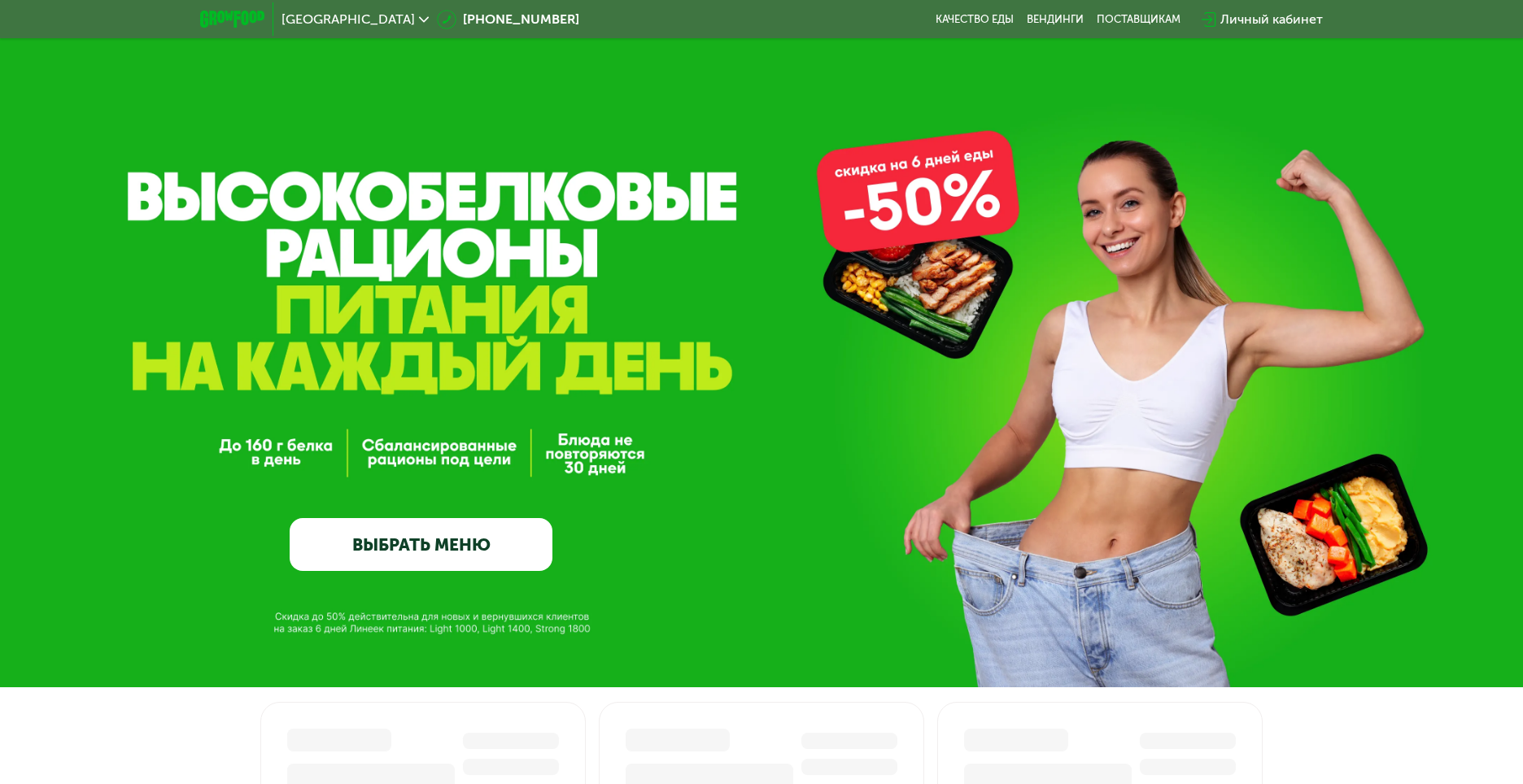
click at [458, 558] on link "ВЫБРАТЬ МЕНЮ" at bounding box center [422, 544] width 263 height 52
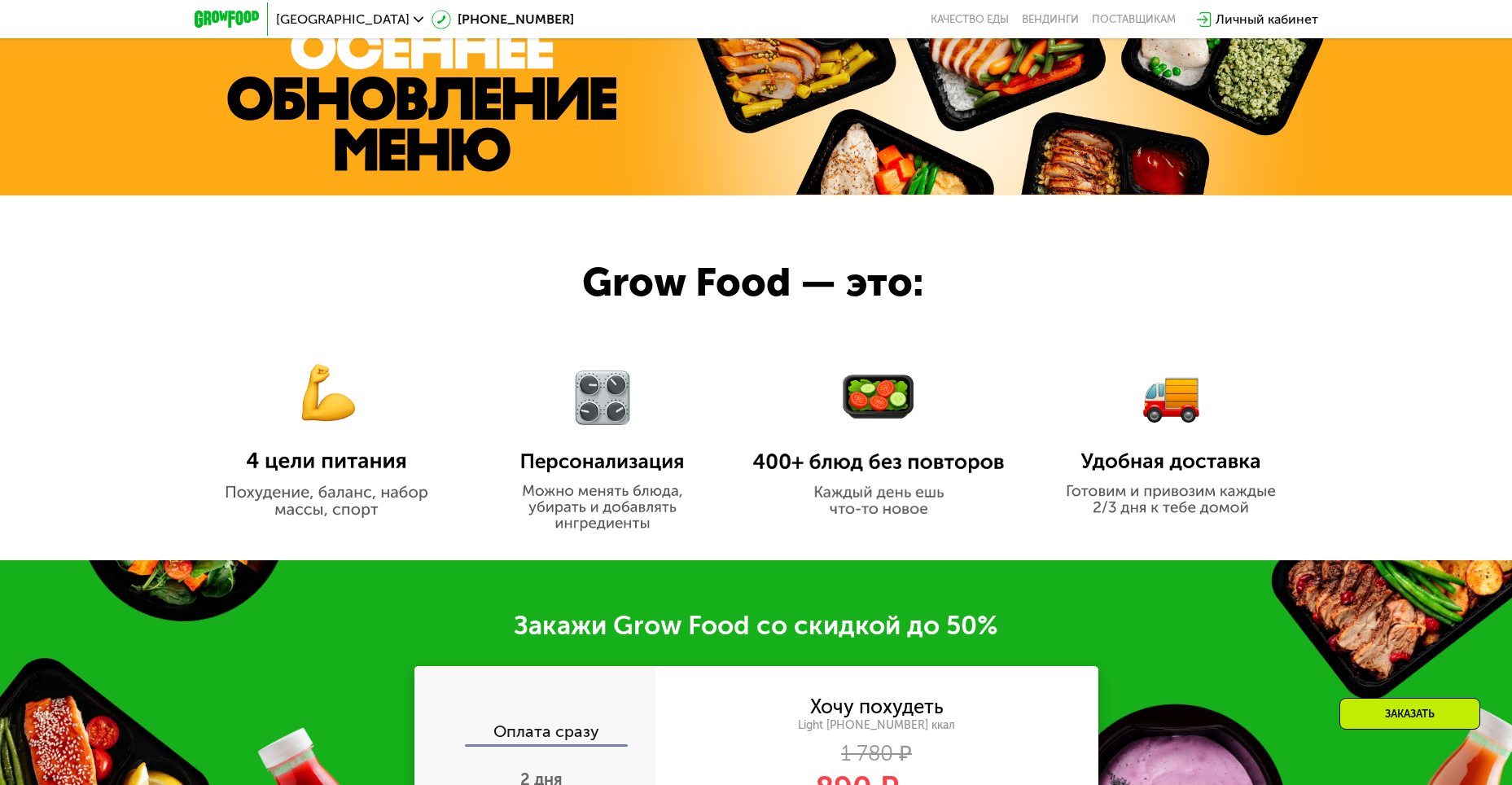
scroll to position [896, 0]
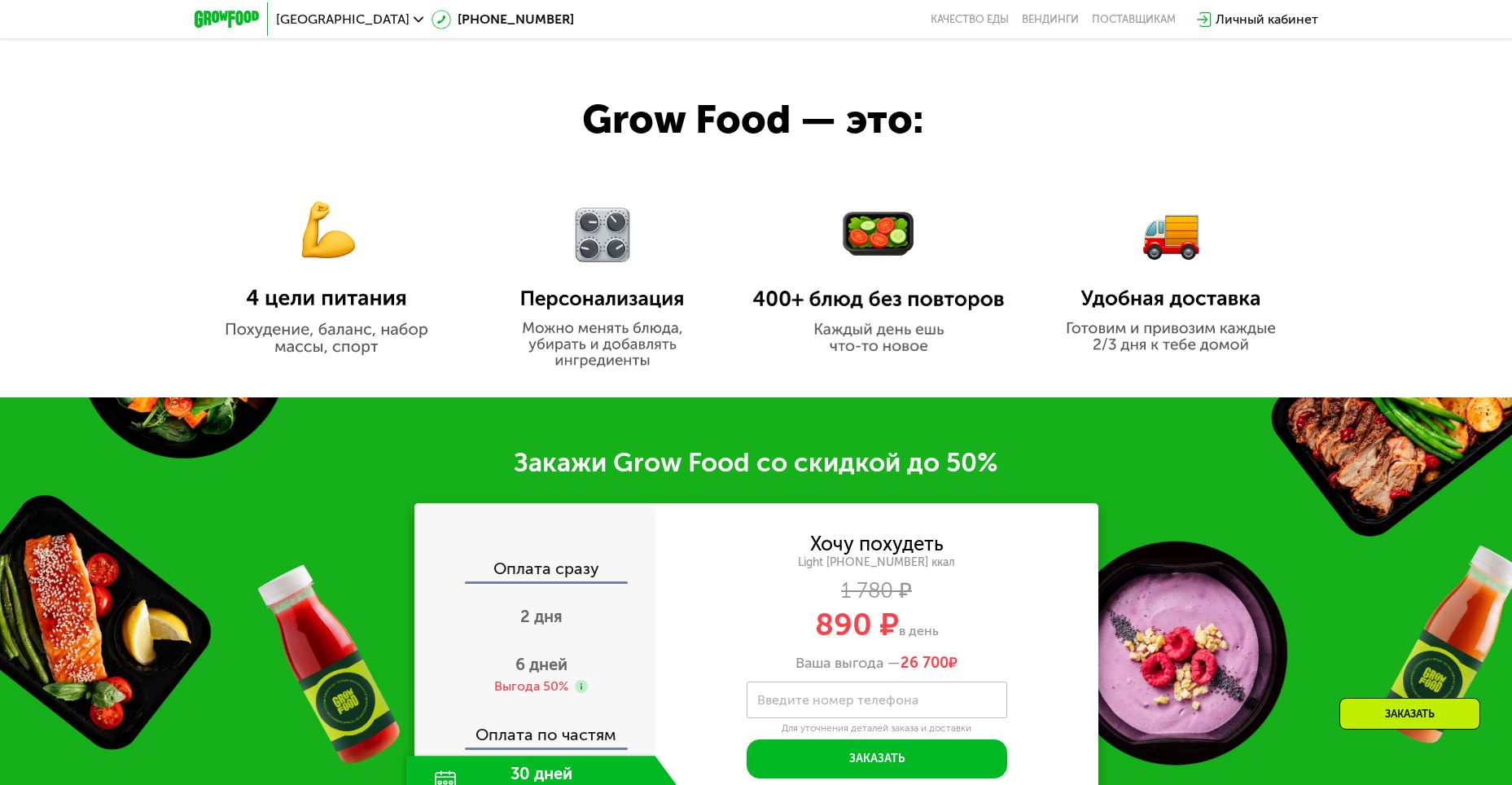
click at [377, 314] on img at bounding box center [326, 264] width 253 height 183
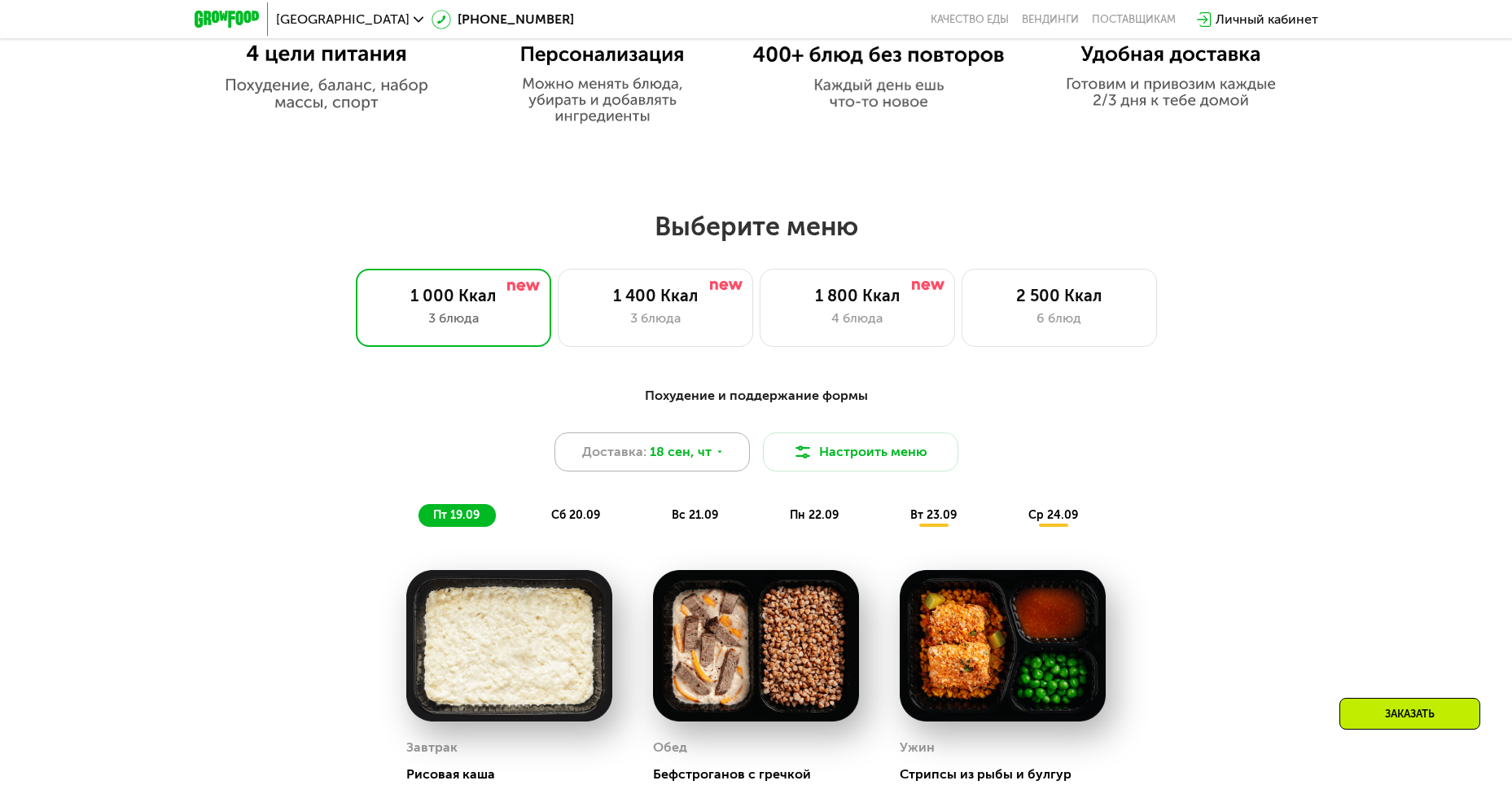
click at [691, 459] on span "18 сен, чт" at bounding box center [681, 451] width 62 height 19
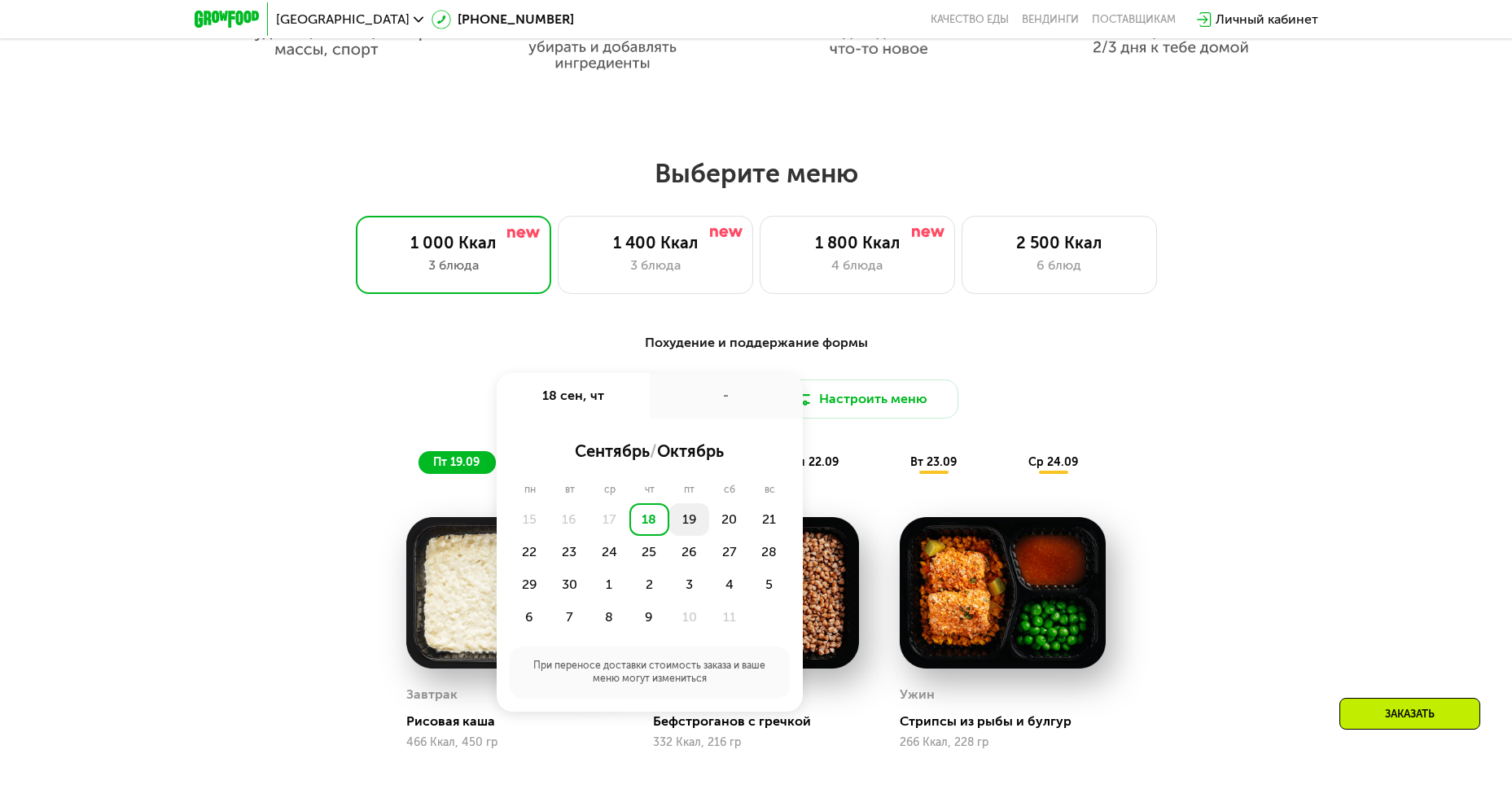
scroll to position [1222, 0]
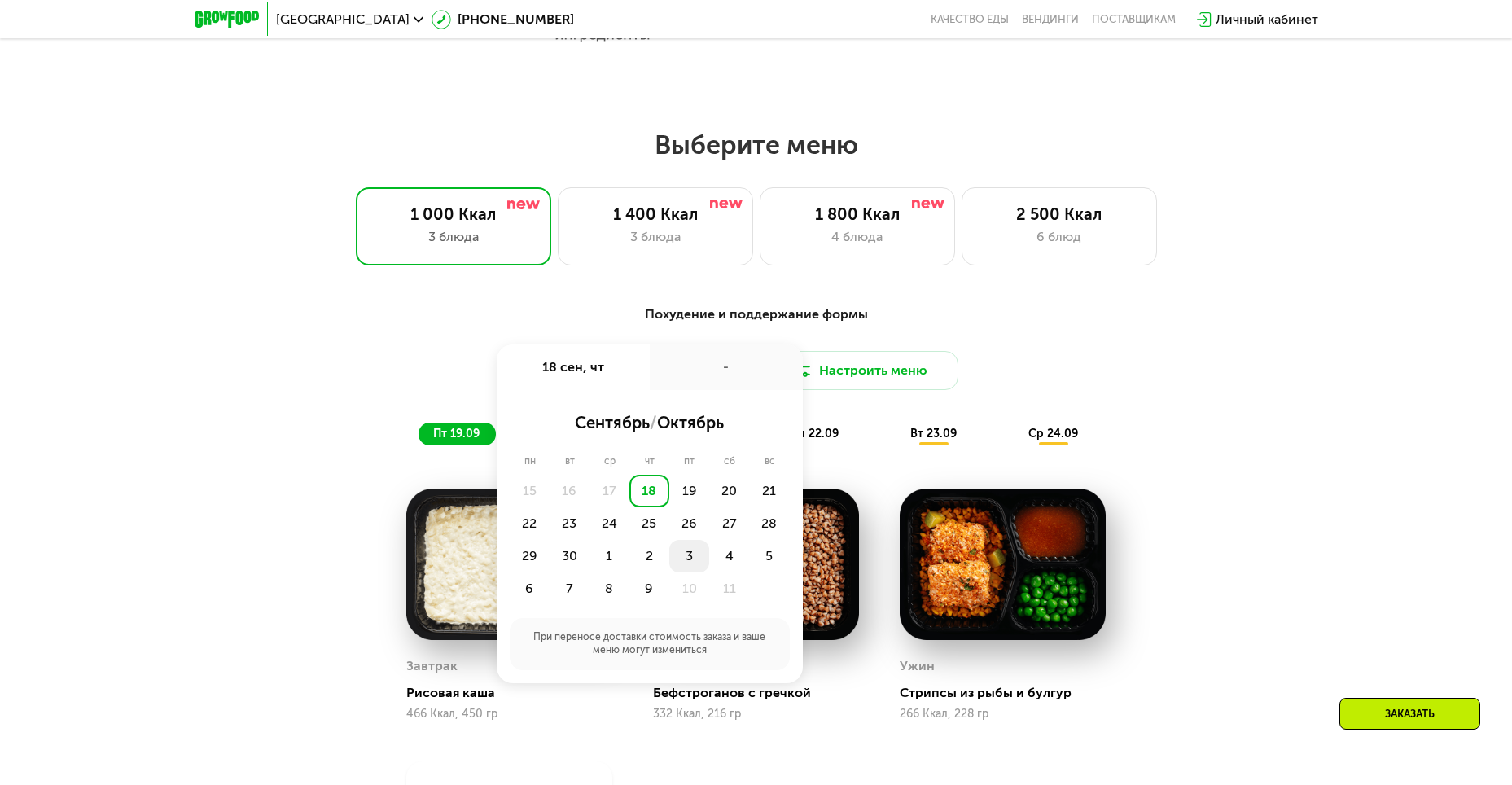
click at [683, 559] on div "3" at bounding box center [690, 556] width 40 height 33
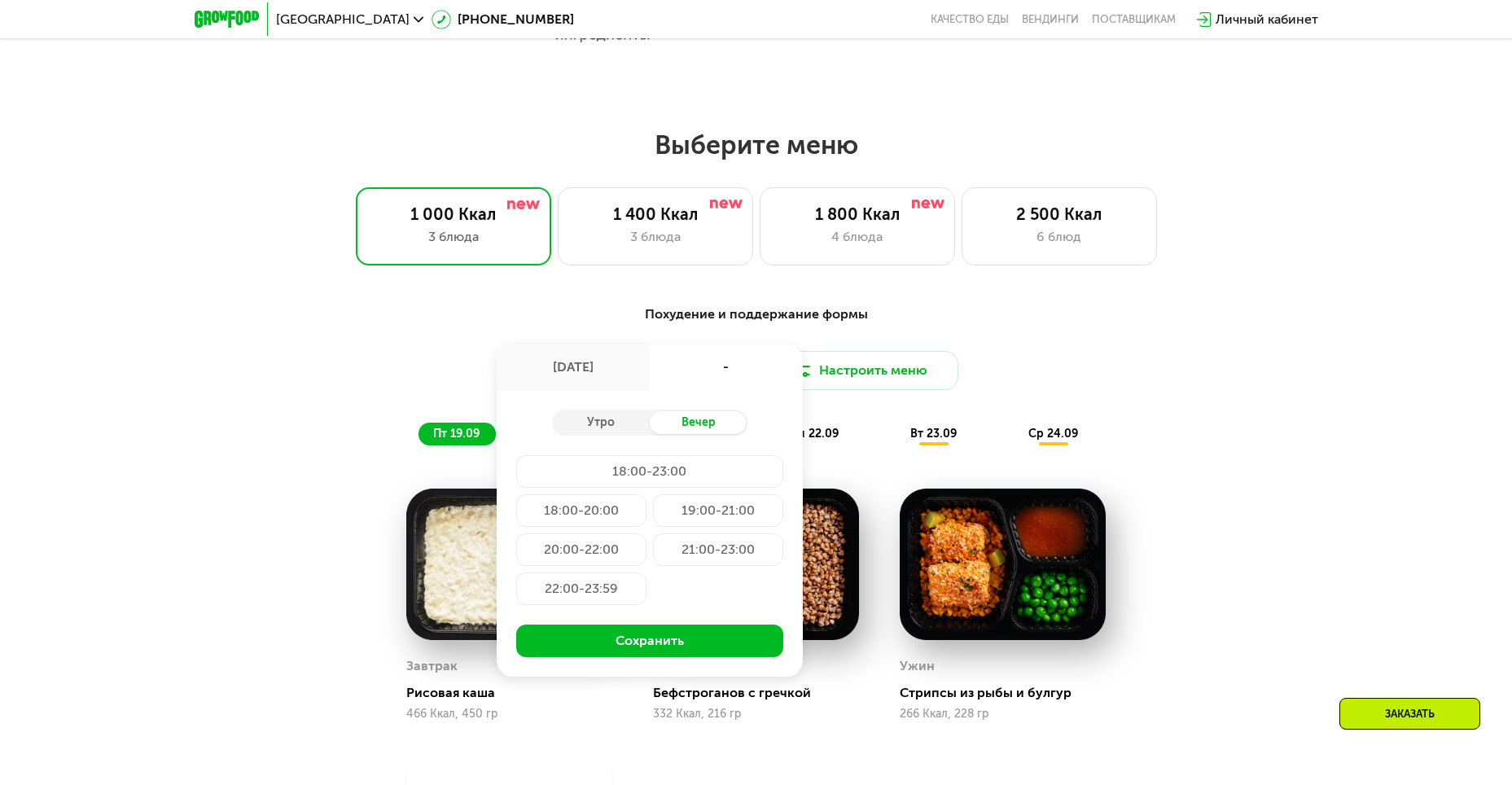
click at [721, 518] on div "19:00-21:00" at bounding box center [718, 511] width 130 height 33
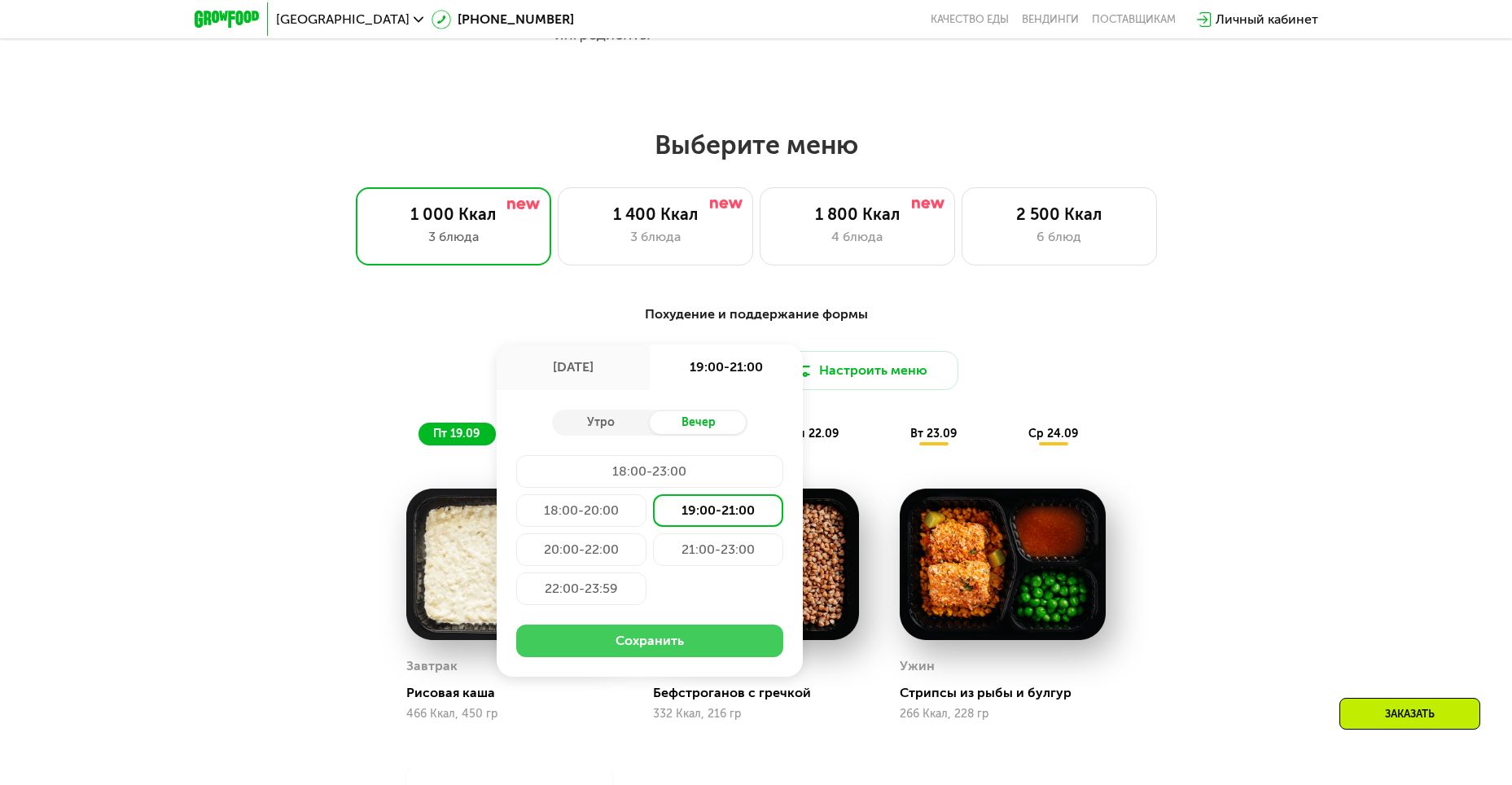
click at [660, 651] on button "Сохранить" at bounding box center [650, 641] width 267 height 33
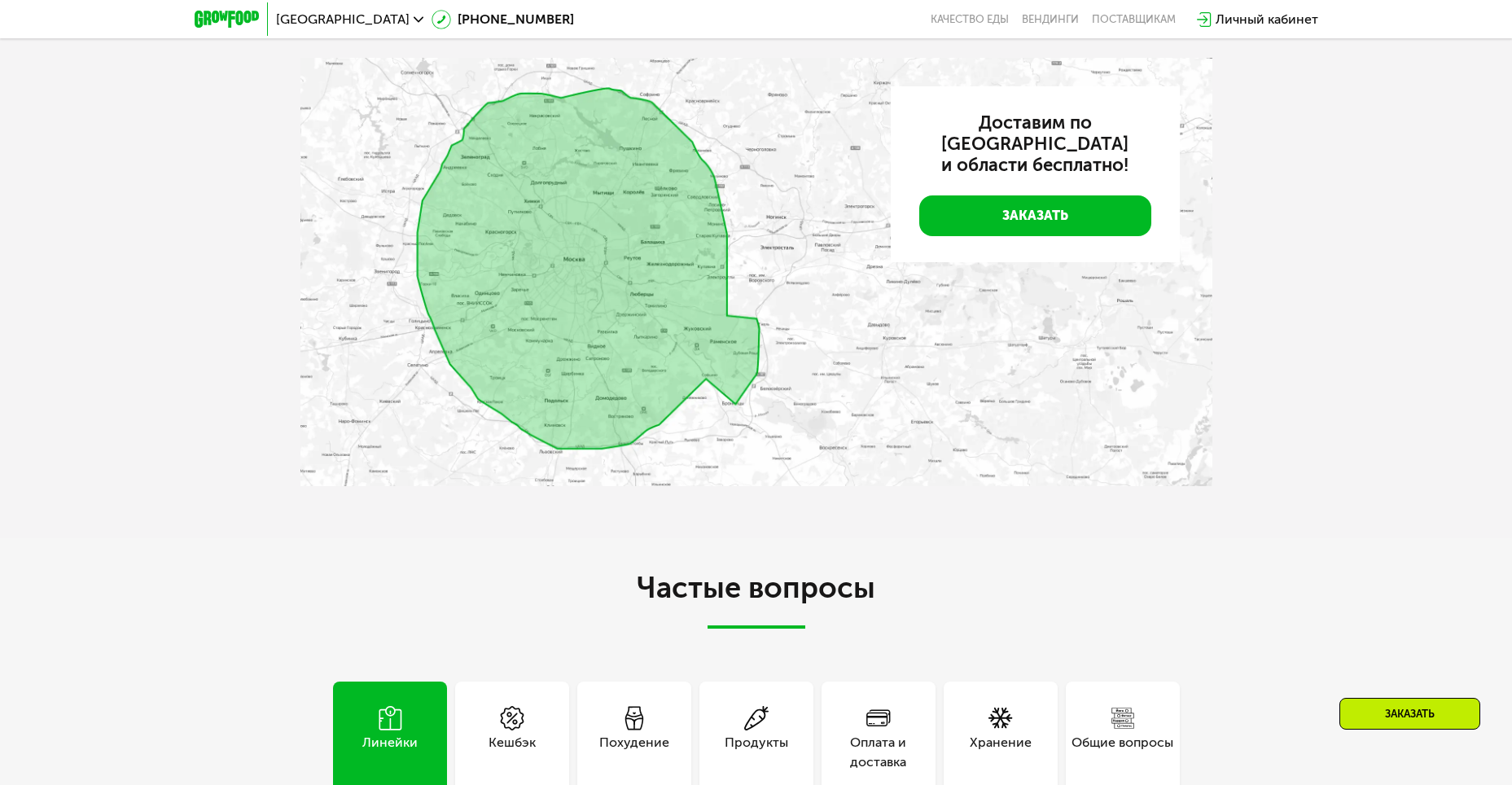
scroll to position [4051, 0]
